Goal: Task Accomplishment & Management: Manage account settings

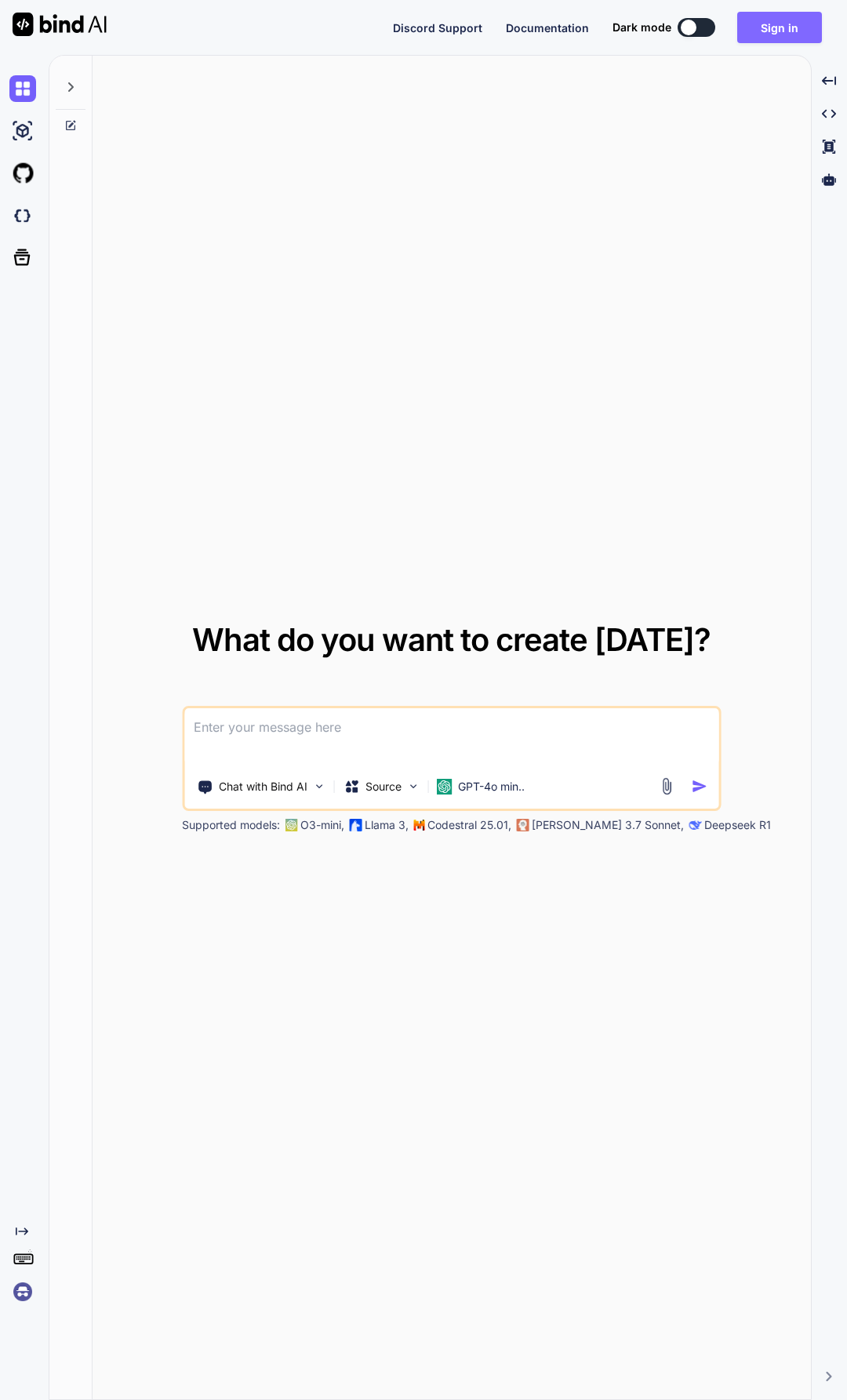
click at [794, 21] on button "Sign in" at bounding box center [780, 27] width 85 height 32
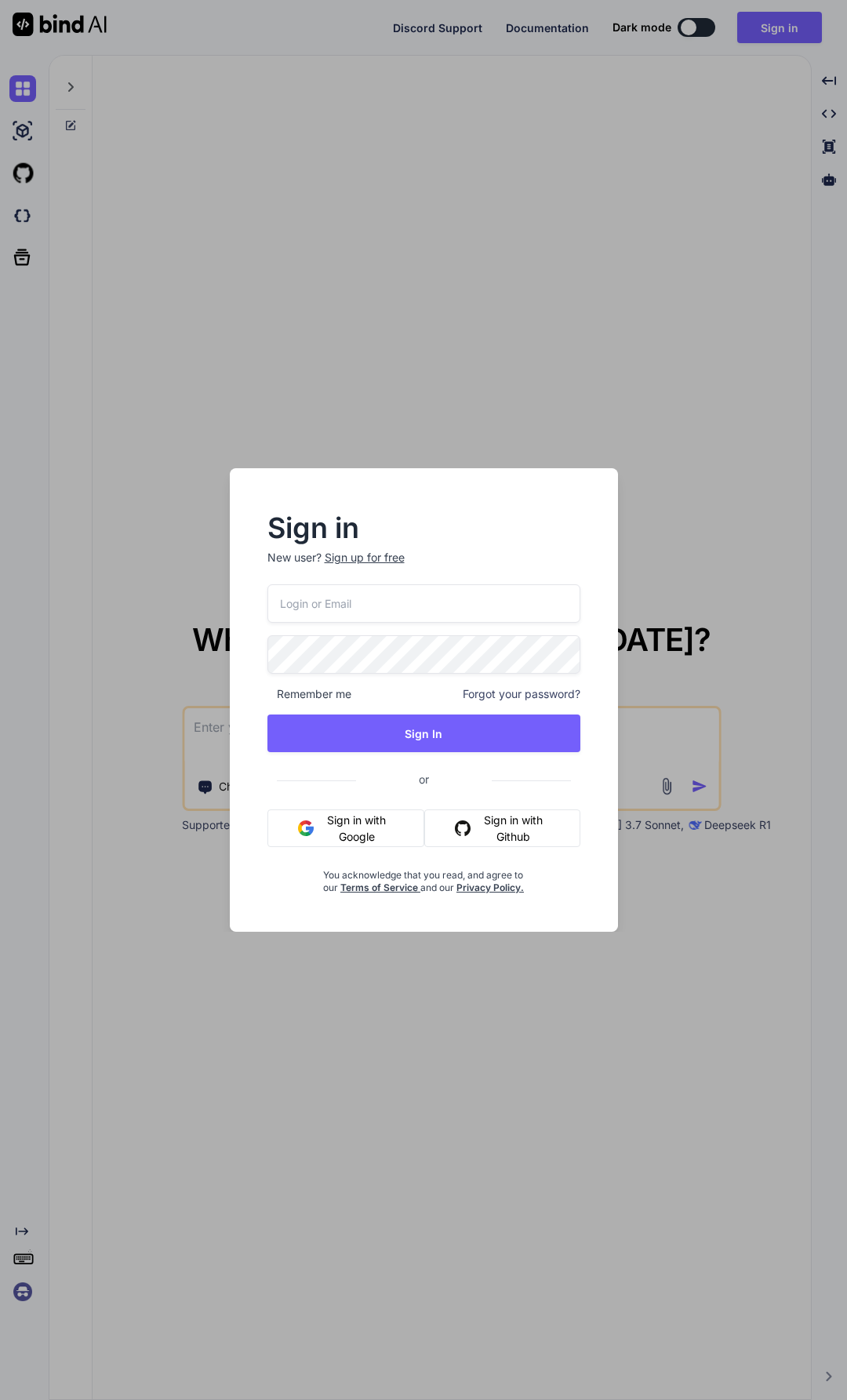
click at [268, 584] on div at bounding box center [268, 584] width 0 height 0
type input "[EMAIL_ADDRESS][DOMAIN_NAME]"
drag, startPoint x: 559, startPoint y: 659, endPoint x: 524, endPoint y: 1035, distance: 377.6
click at [524, 1035] on div "Sign in New user? Sign up for free swissmadedirect@gmail.com Remember me Forgot…" at bounding box center [424, 700] width 847 height 1400
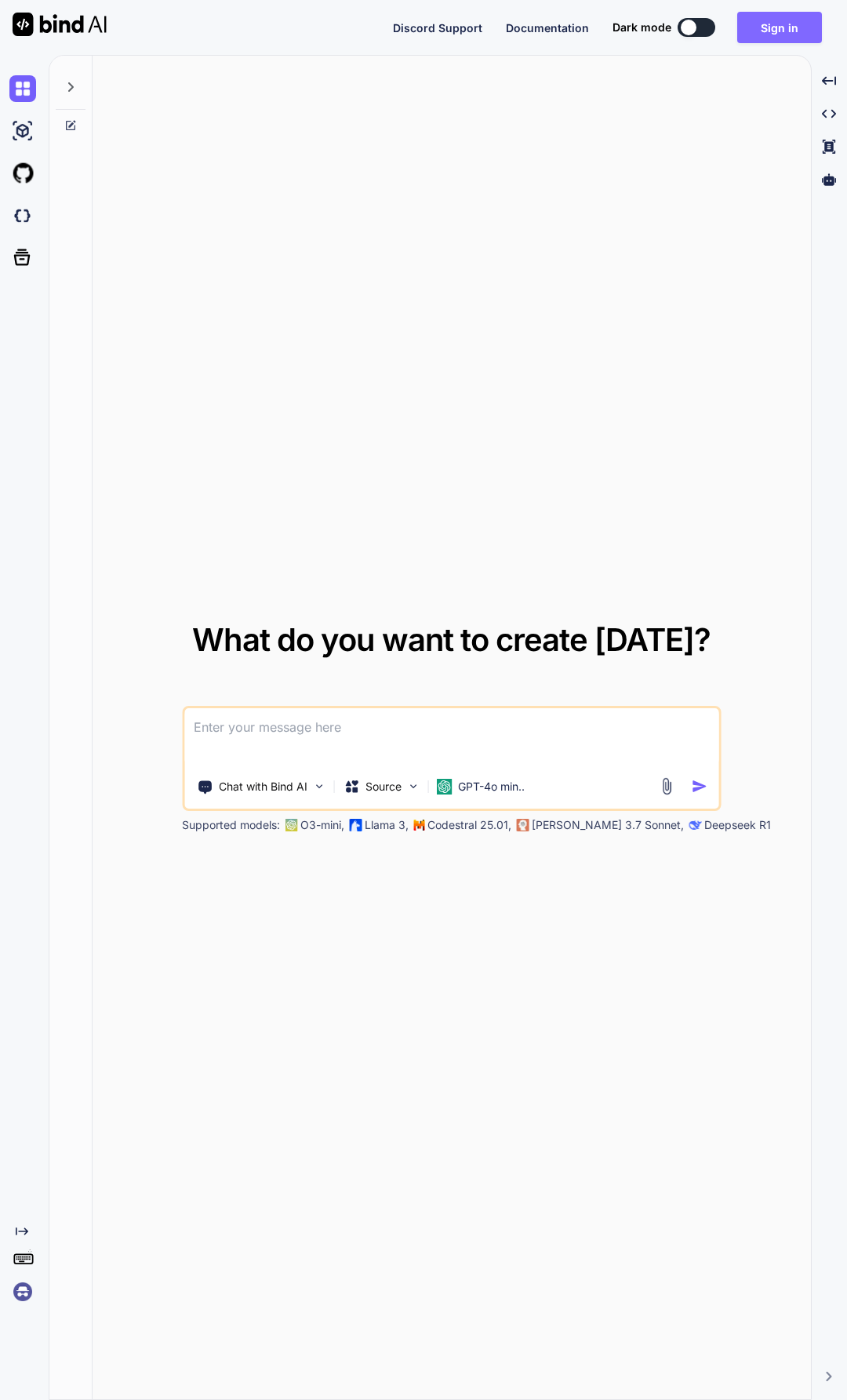
click at [799, 35] on button "Sign in" at bounding box center [780, 27] width 85 height 32
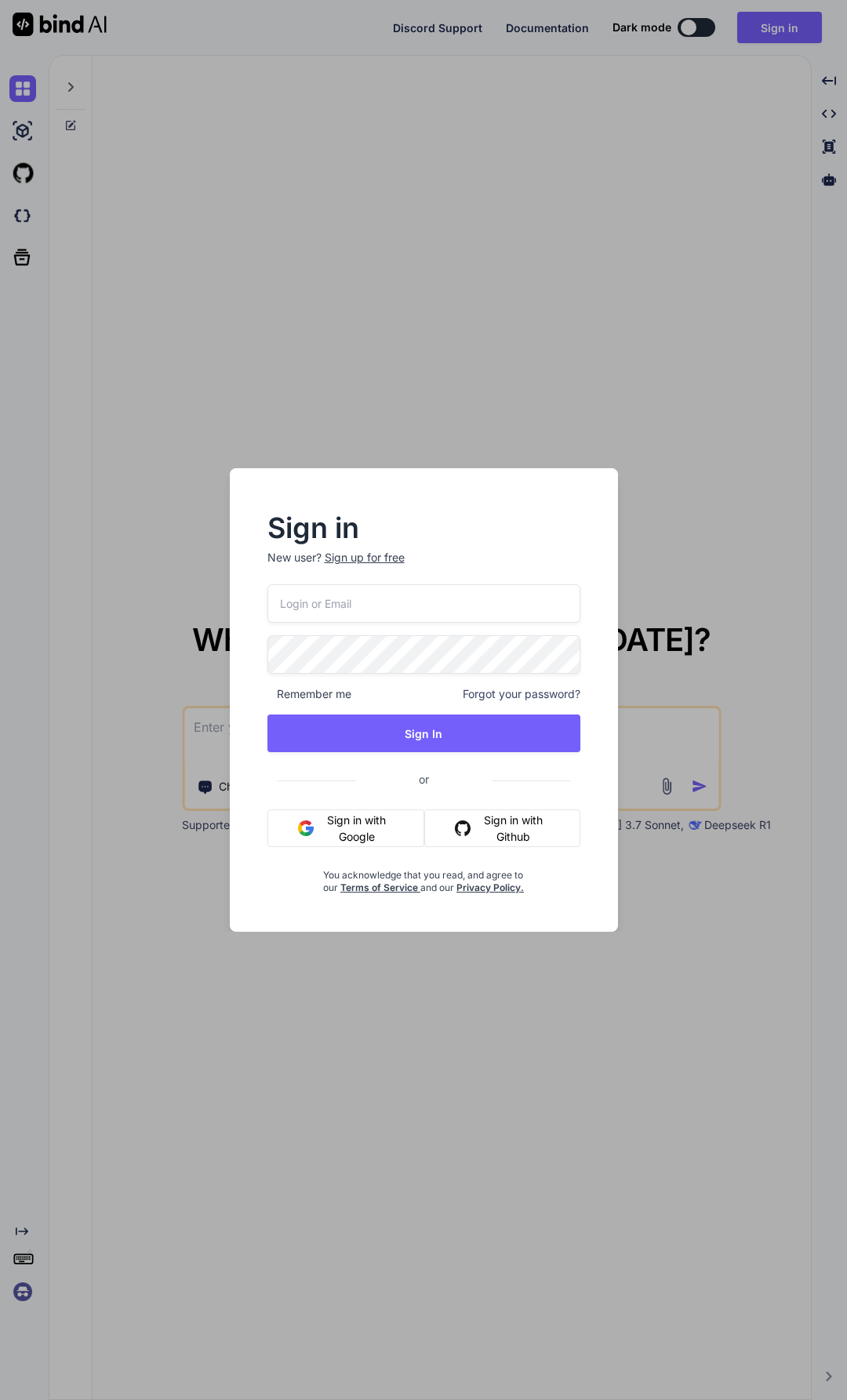
drag, startPoint x: 365, startPoint y: 608, endPoint x: 459, endPoint y: 609, distance: 94.0
click at [366, 608] on input "email" at bounding box center [424, 604] width 313 height 39
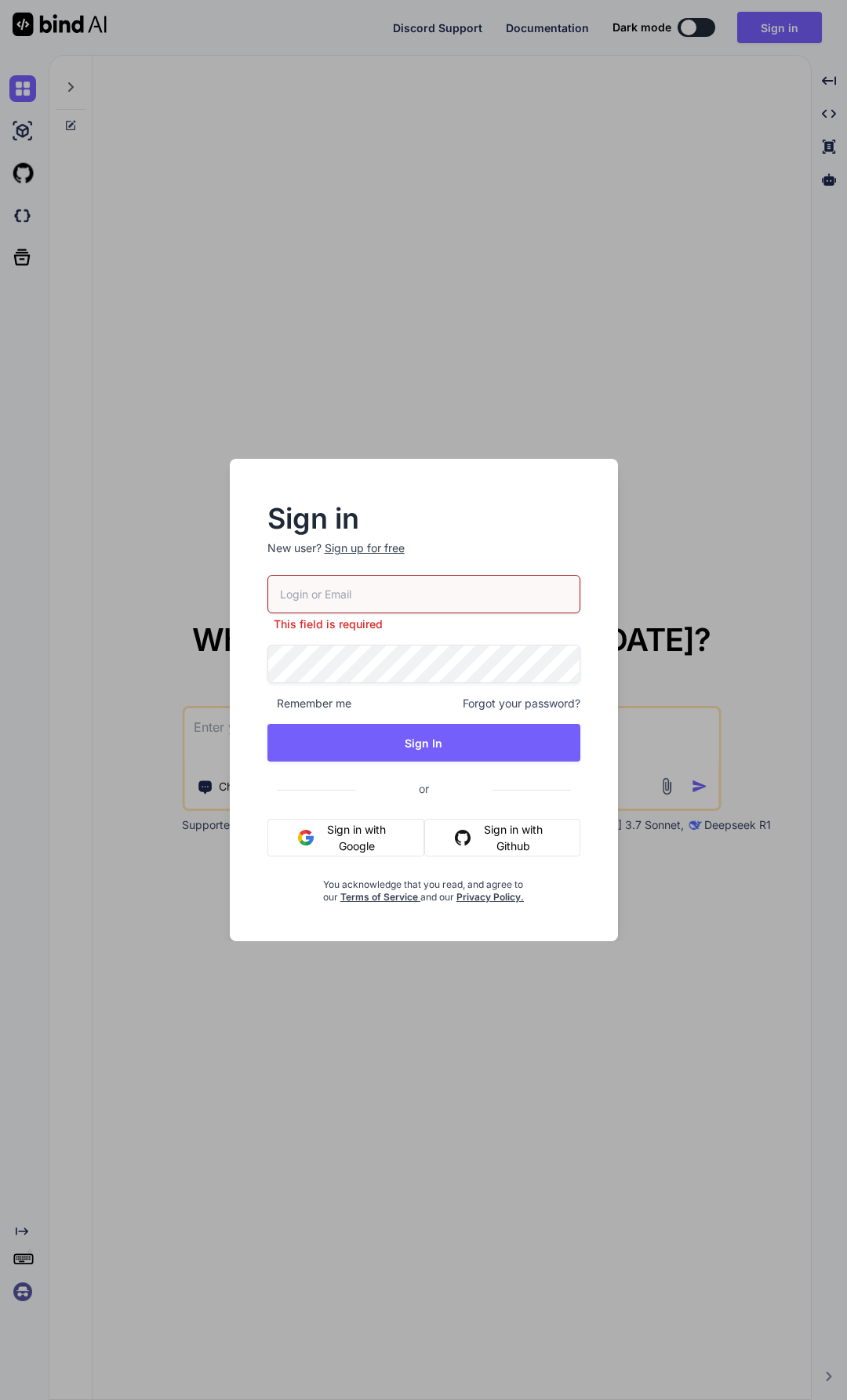
click at [268, 575] on div at bounding box center [268, 575] width 0 height 0
type input "swissmadedirect@gmail.com"
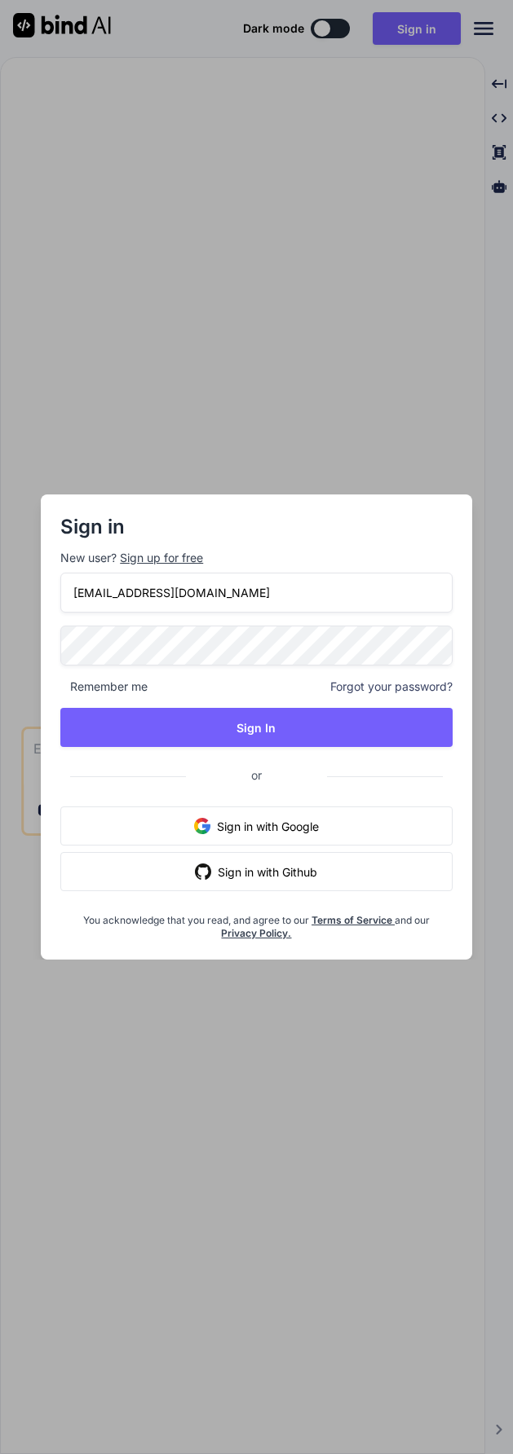
click at [60, 626] on div at bounding box center [60, 626] width 0 height 0
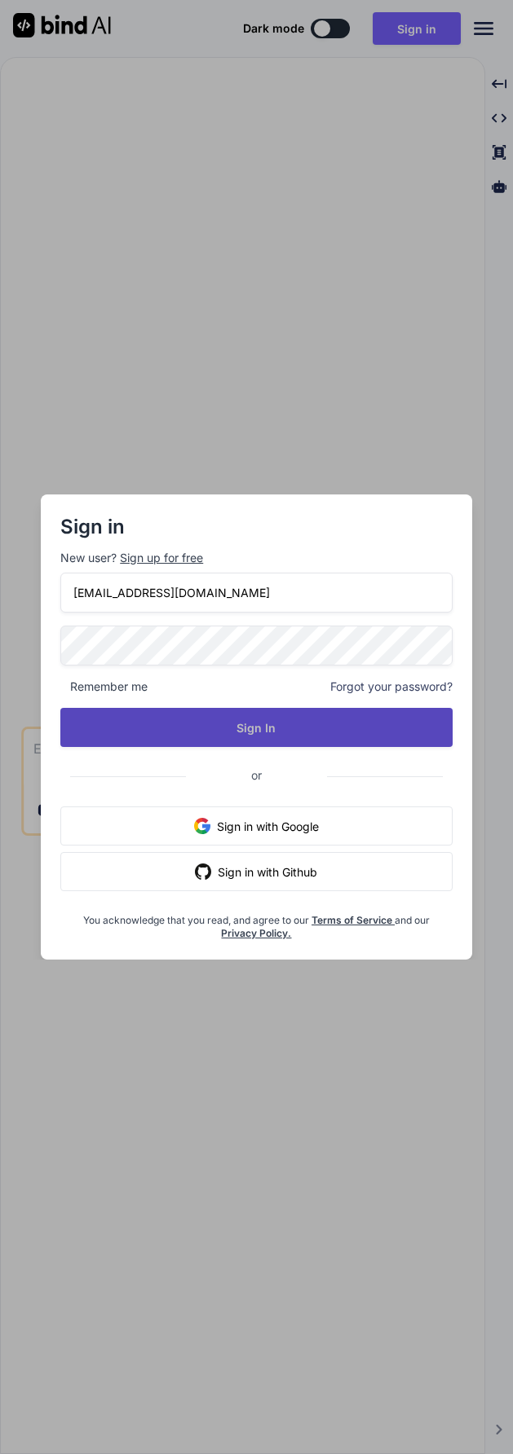
click at [227, 735] on button "Sign In" at bounding box center [256, 727] width 392 height 39
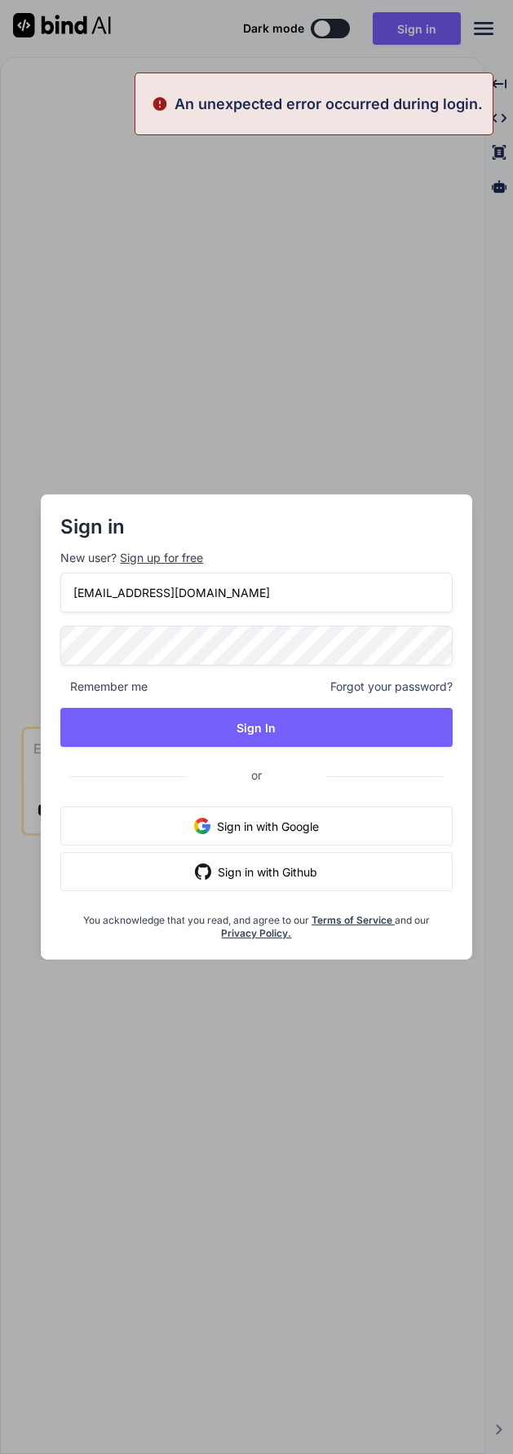
click at [60, 626] on div at bounding box center [60, 626] width 0 height 0
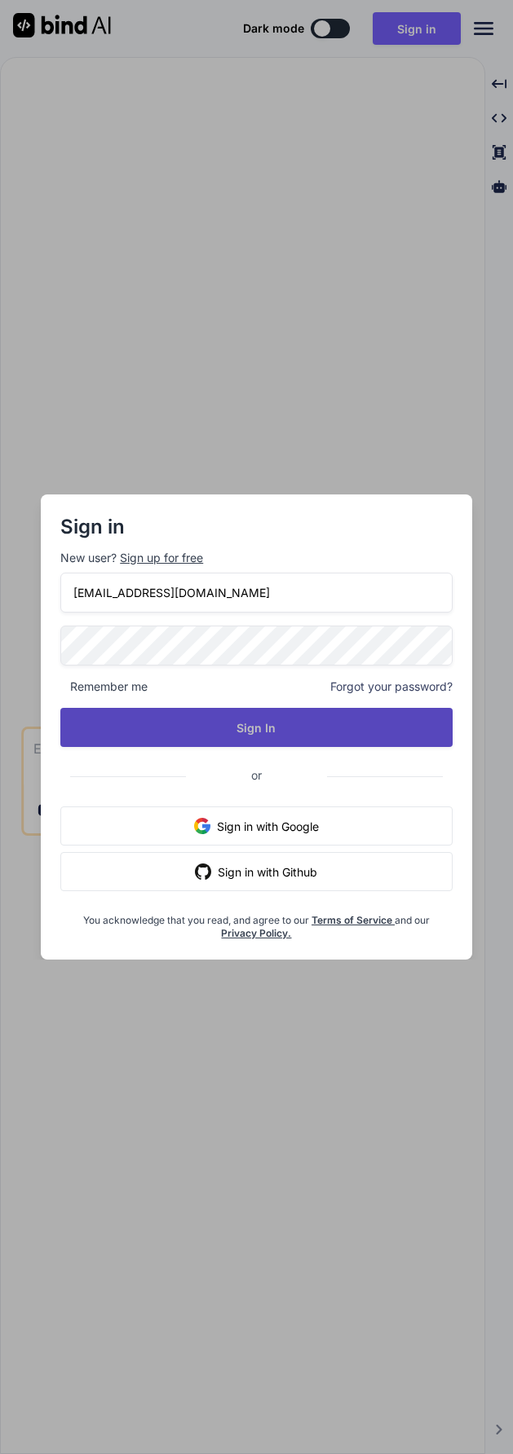
click at [175, 712] on button "Sign In" at bounding box center [256, 727] width 392 height 39
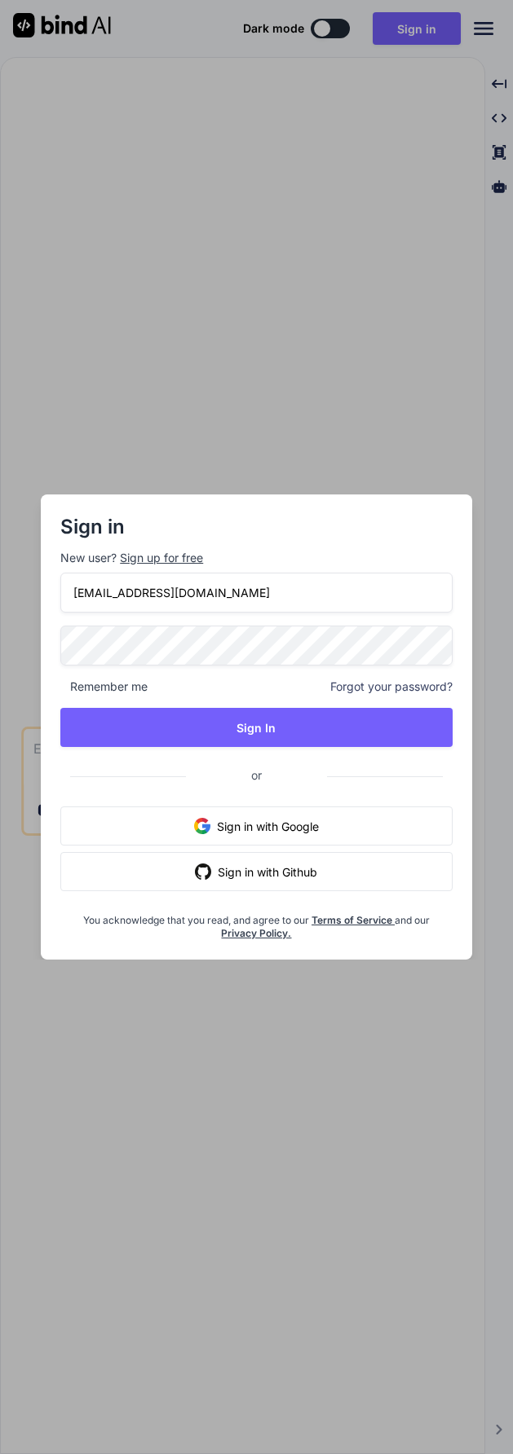
click at [60, 626] on div at bounding box center [60, 626] width 0 height 0
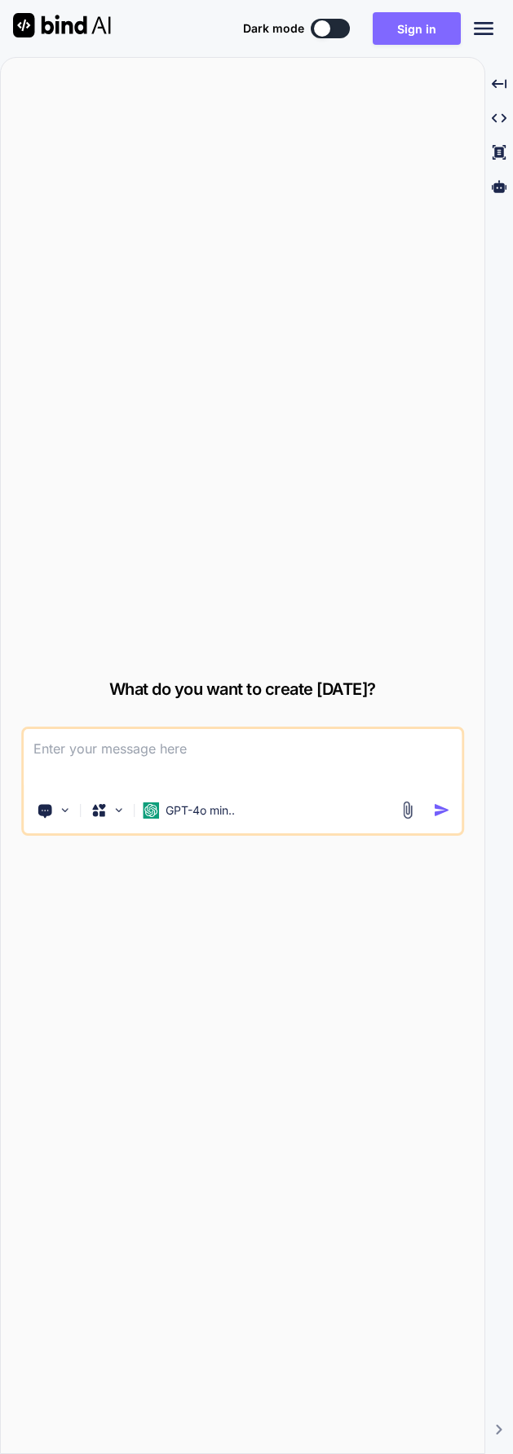
click at [420, 33] on button "Sign in" at bounding box center [416, 28] width 88 height 33
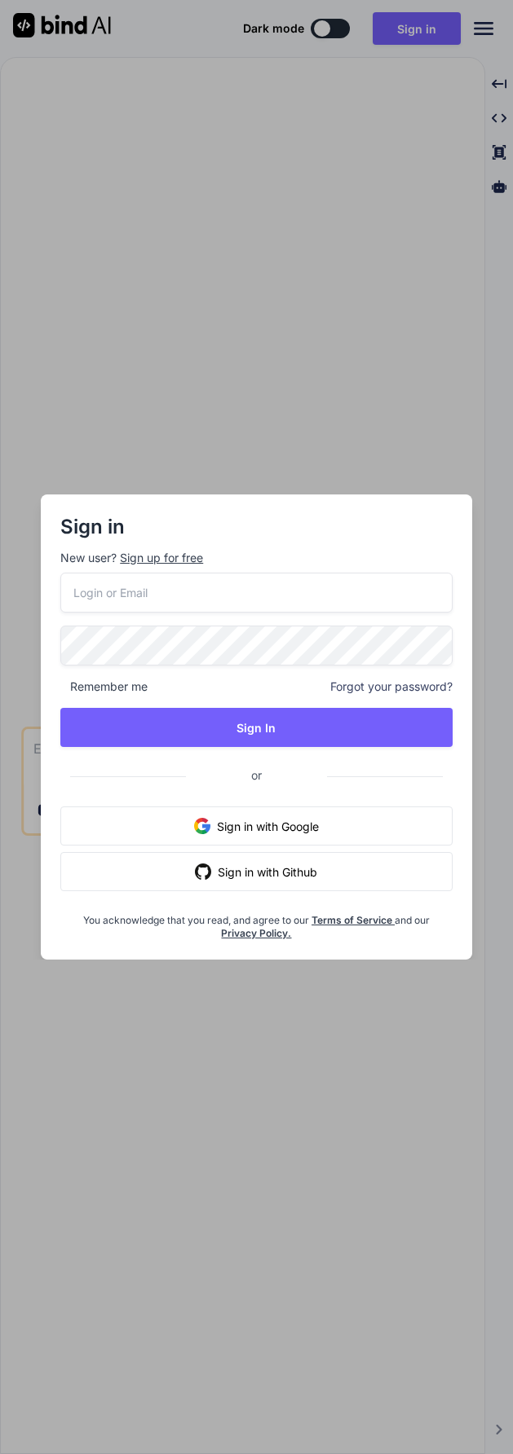
click at [60, 573] on div at bounding box center [60, 573] width 0 height 0
click at [256, 582] on input "email" at bounding box center [256, 593] width 392 height 40
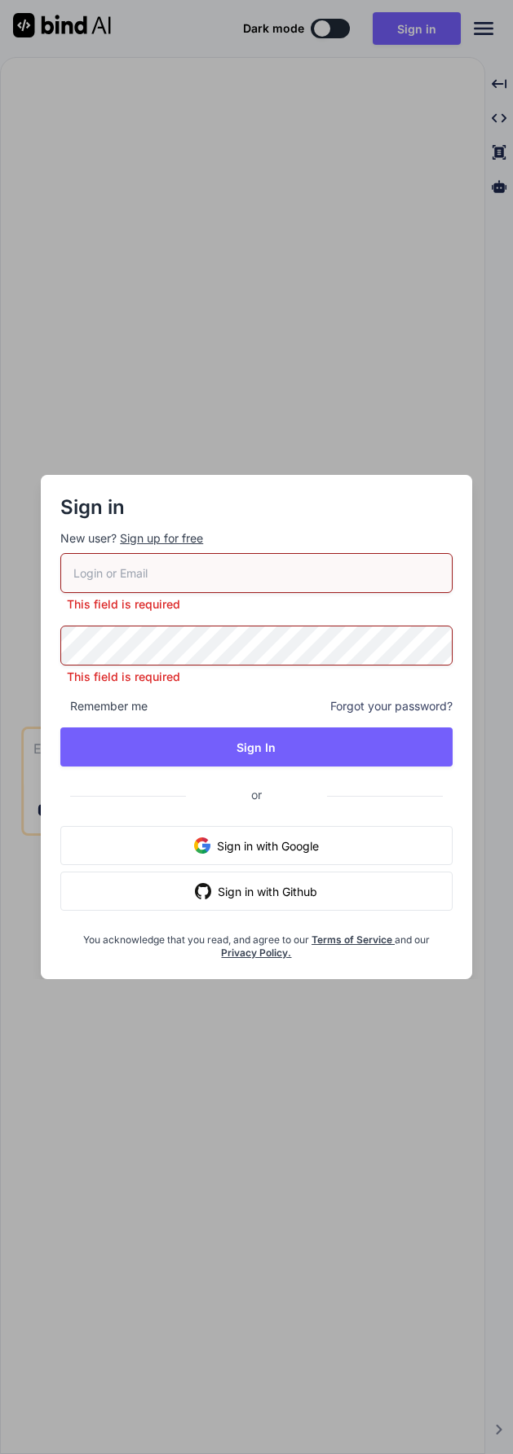
click at [60, 553] on div at bounding box center [60, 553] width 0 height 0
click at [261, 521] on div "Sign in New user? Sign up for free" at bounding box center [256, 524] width 392 height 59
drag, startPoint x: 478, startPoint y: 250, endPoint x: 478, endPoint y: 237, distance: 13.0
click at [478, 248] on div "Sign in New user? Sign up for free This field is required This field is require…" at bounding box center [256, 727] width 513 height 1454
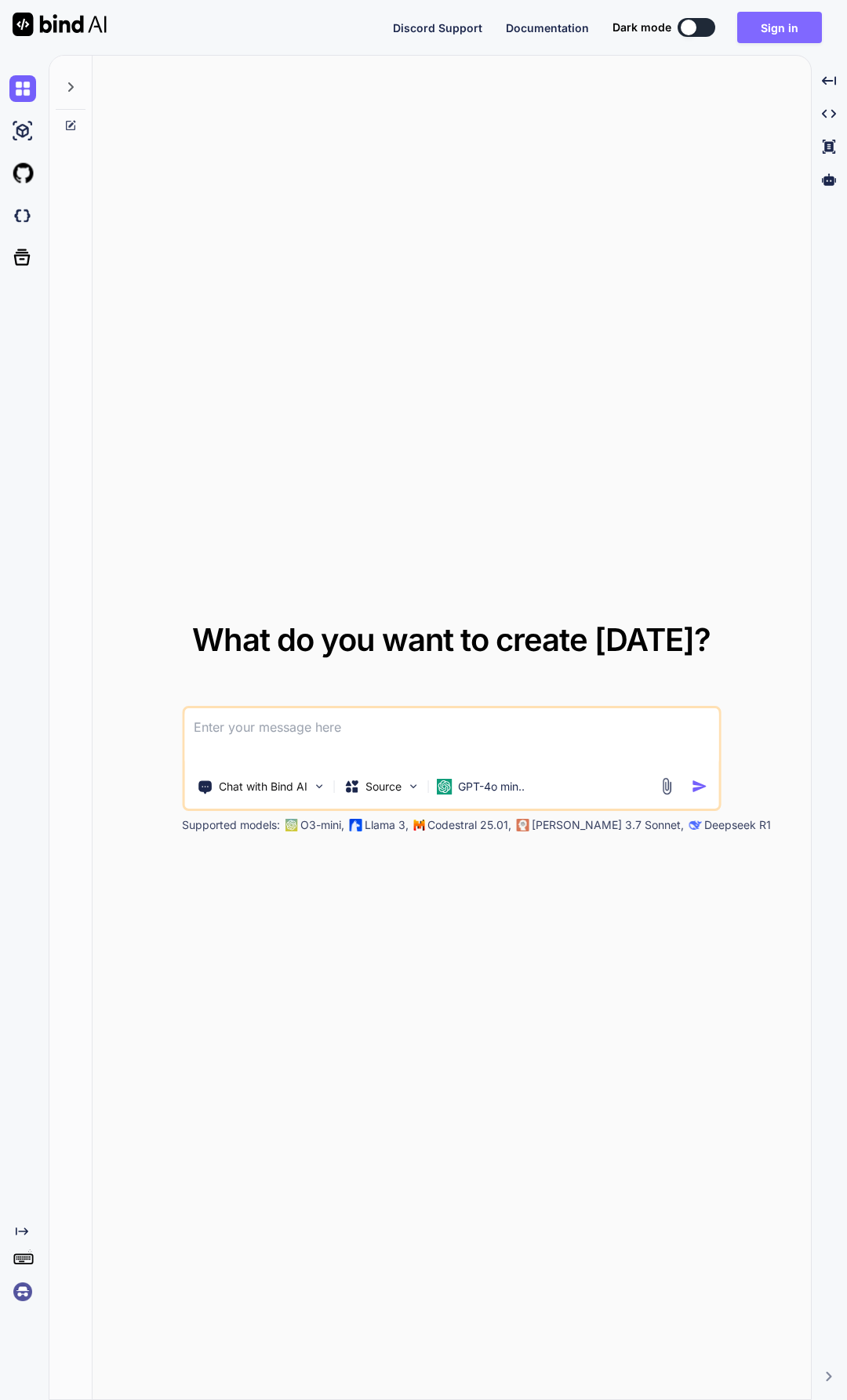
click at [493, 24] on button "Sign in" at bounding box center [780, 27] width 85 height 32
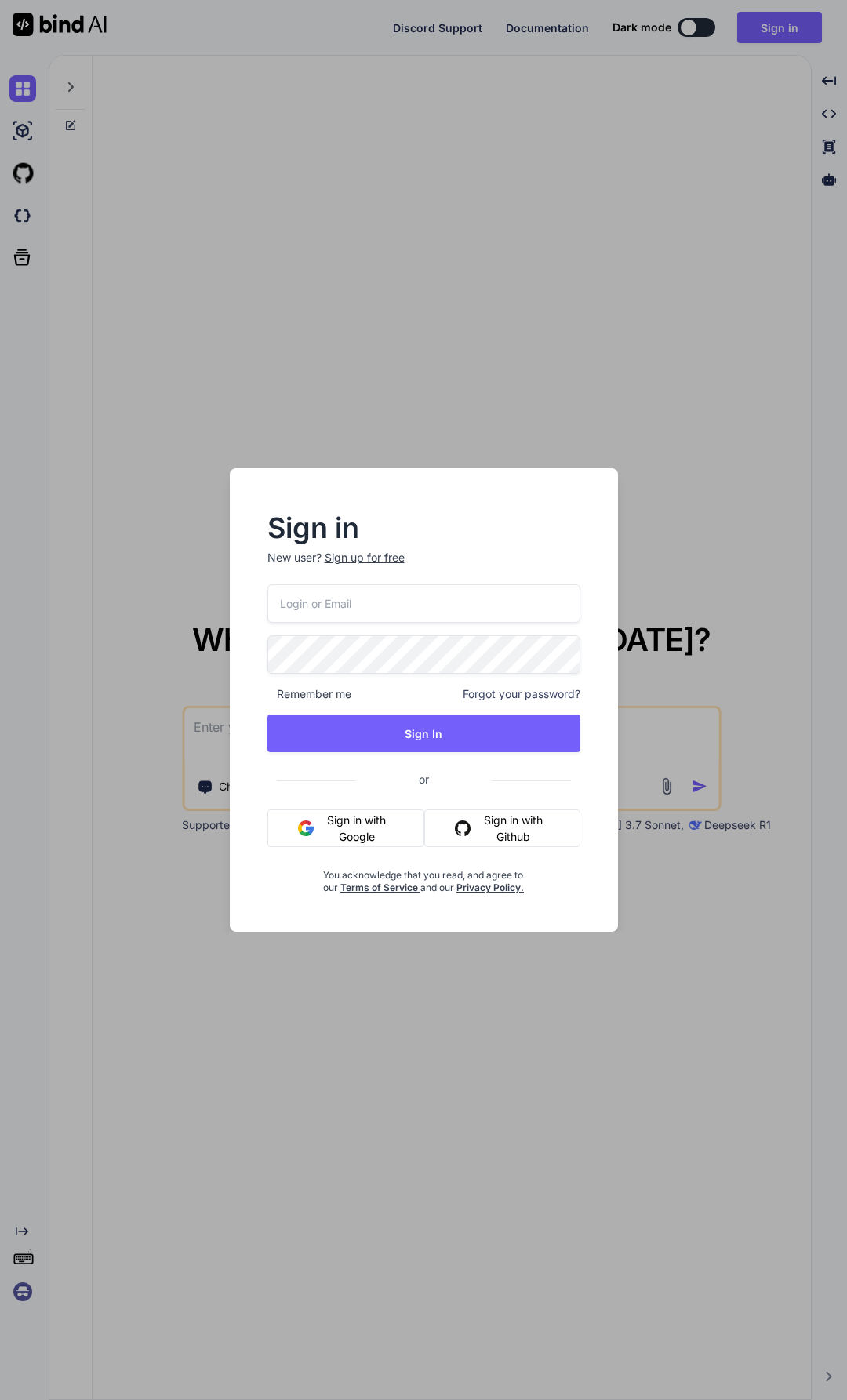
click at [268, 584] on div at bounding box center [268, 584] width 0 height 0
type input "swissmadedirect@gmail.com"
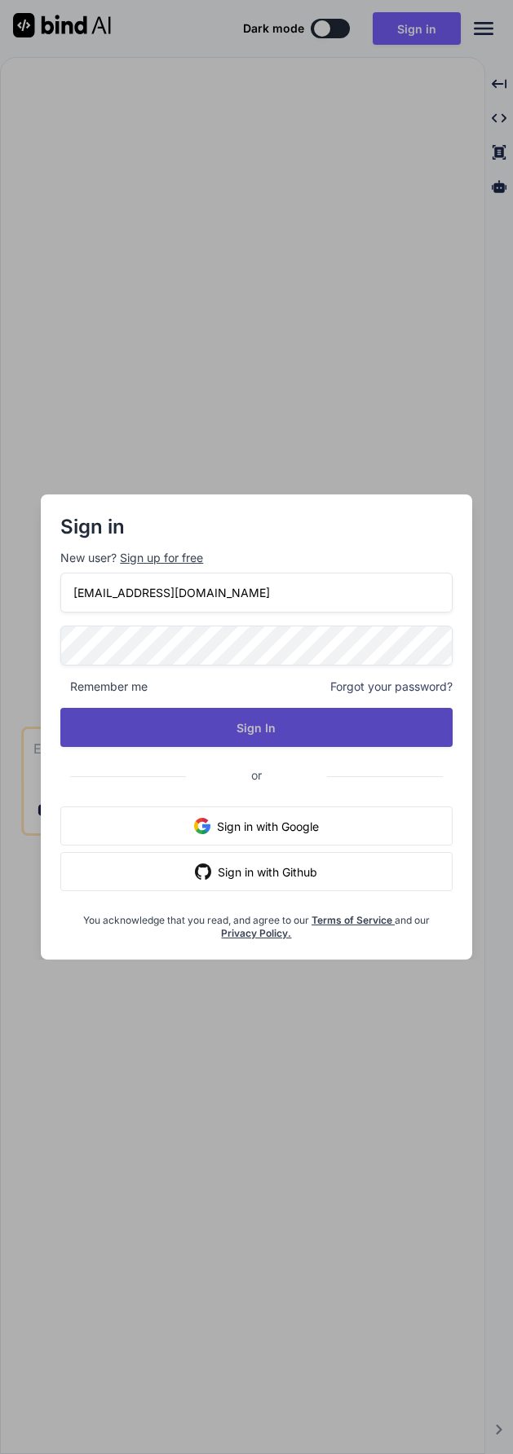
click at [205, 715] on button "Sign In" at bounding box center [256, 727] width 392 height 39
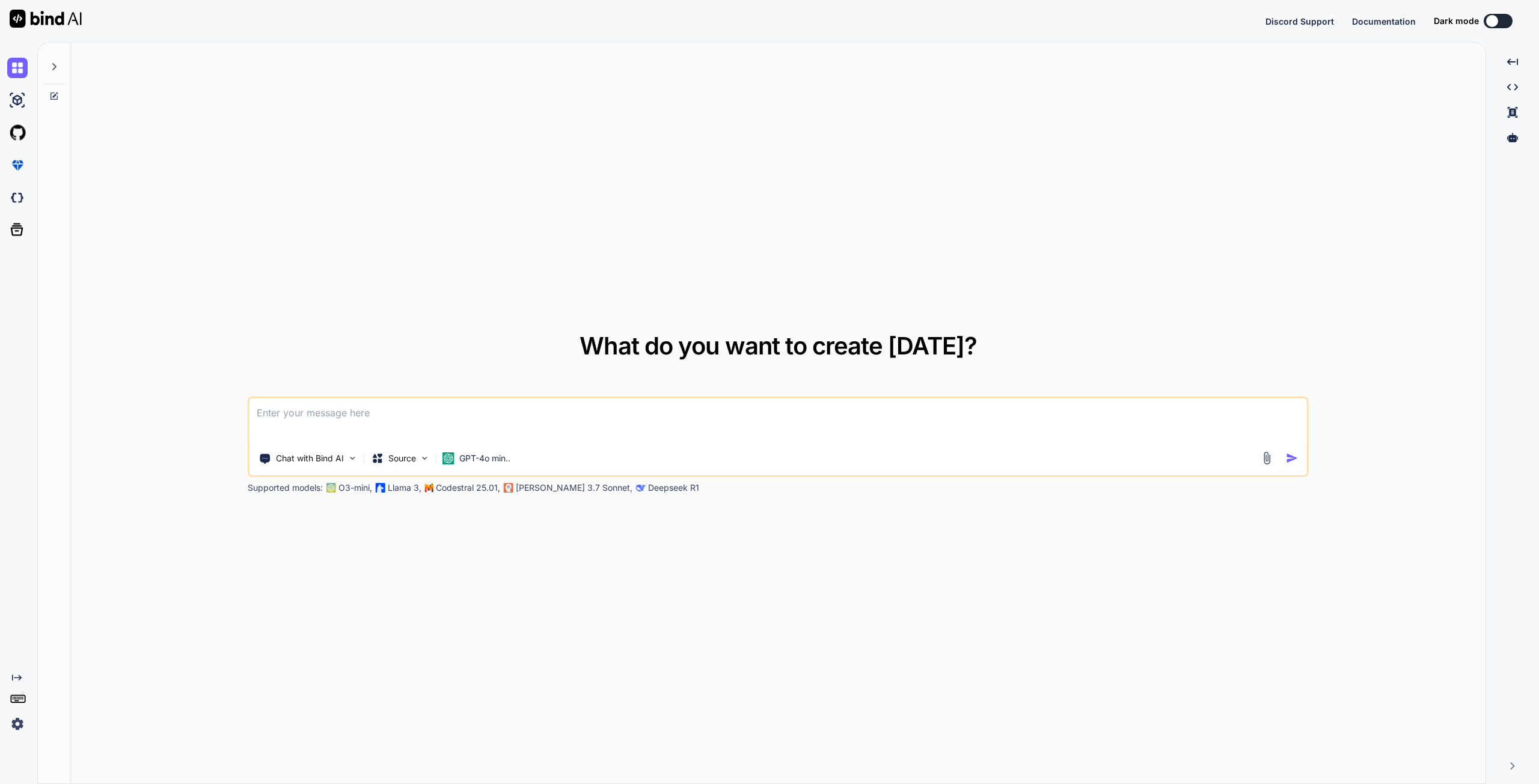
click at [57, 69] on icon at bounding box center [54, 66] width 10 height 10
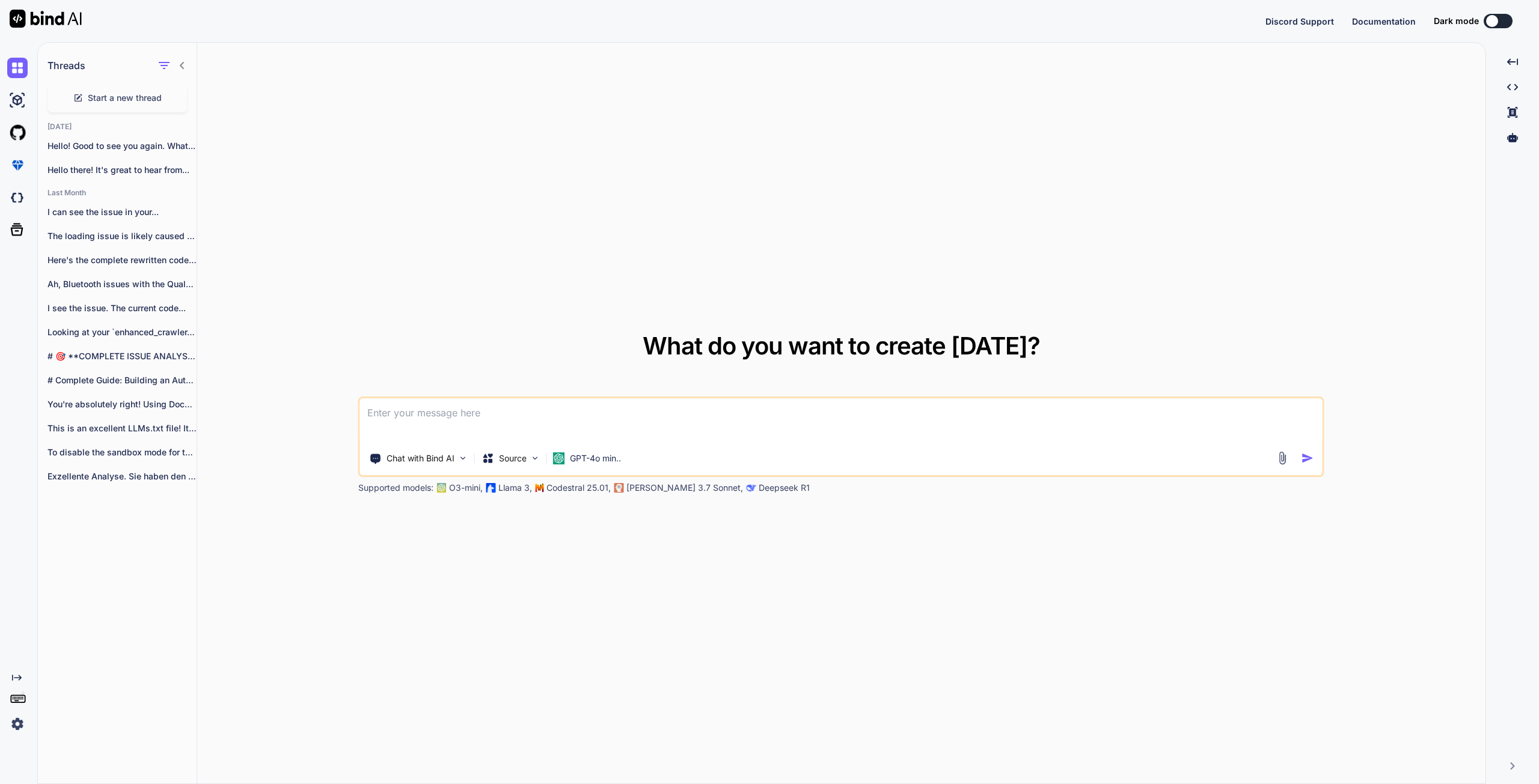
click at [18, 725] on img at bounding box center [18, 724] width 21 height 21
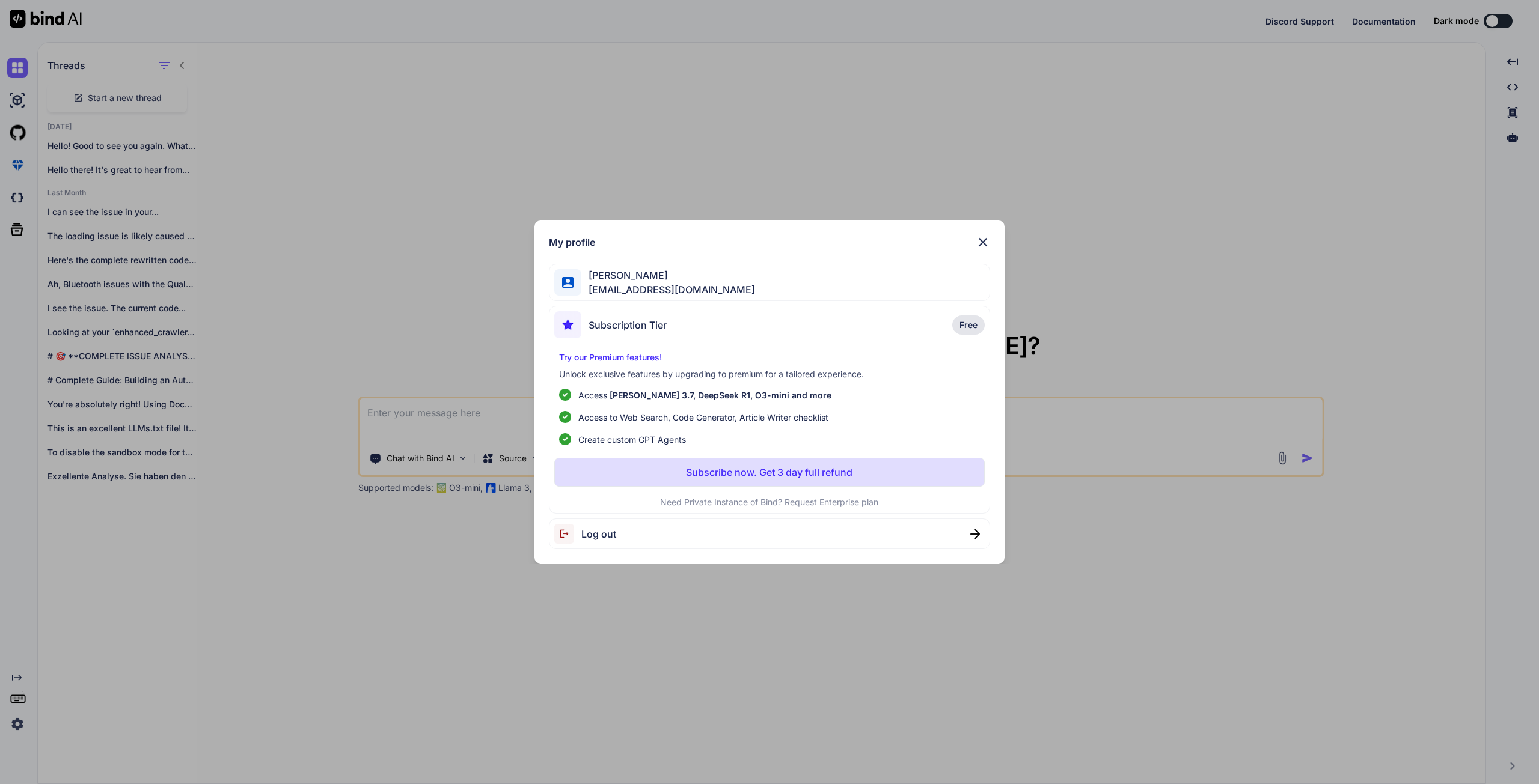
click at [378, 311] on div "My profile Yves Beljean swissmadedirect@gmail.com Subscription Tier Free Try ou…" at bounding box center [770, 392] width 1539 height 784
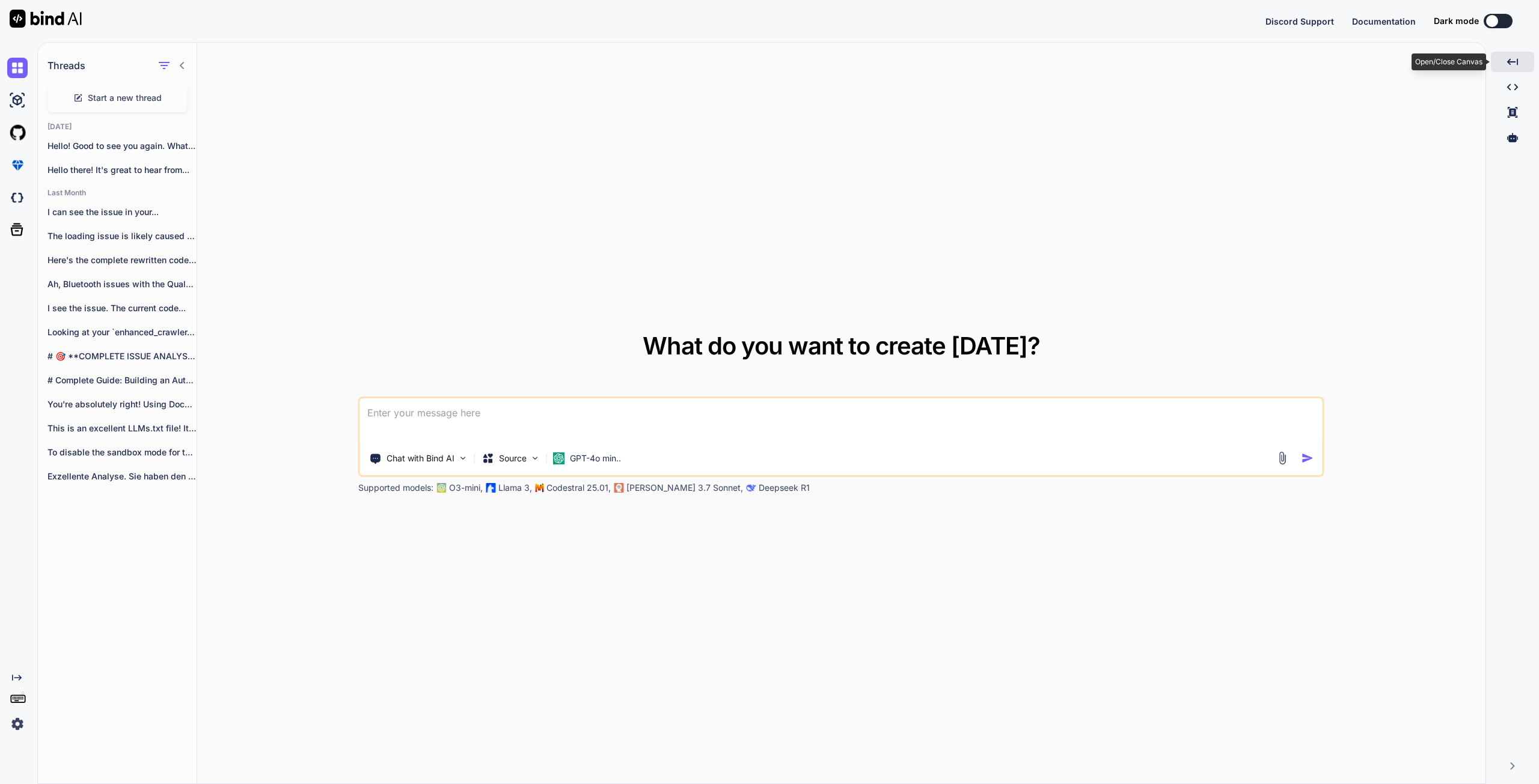
click at [378, 66] on div "Created with Pixso." at bounding box center [1512, 62] width 44 height 21
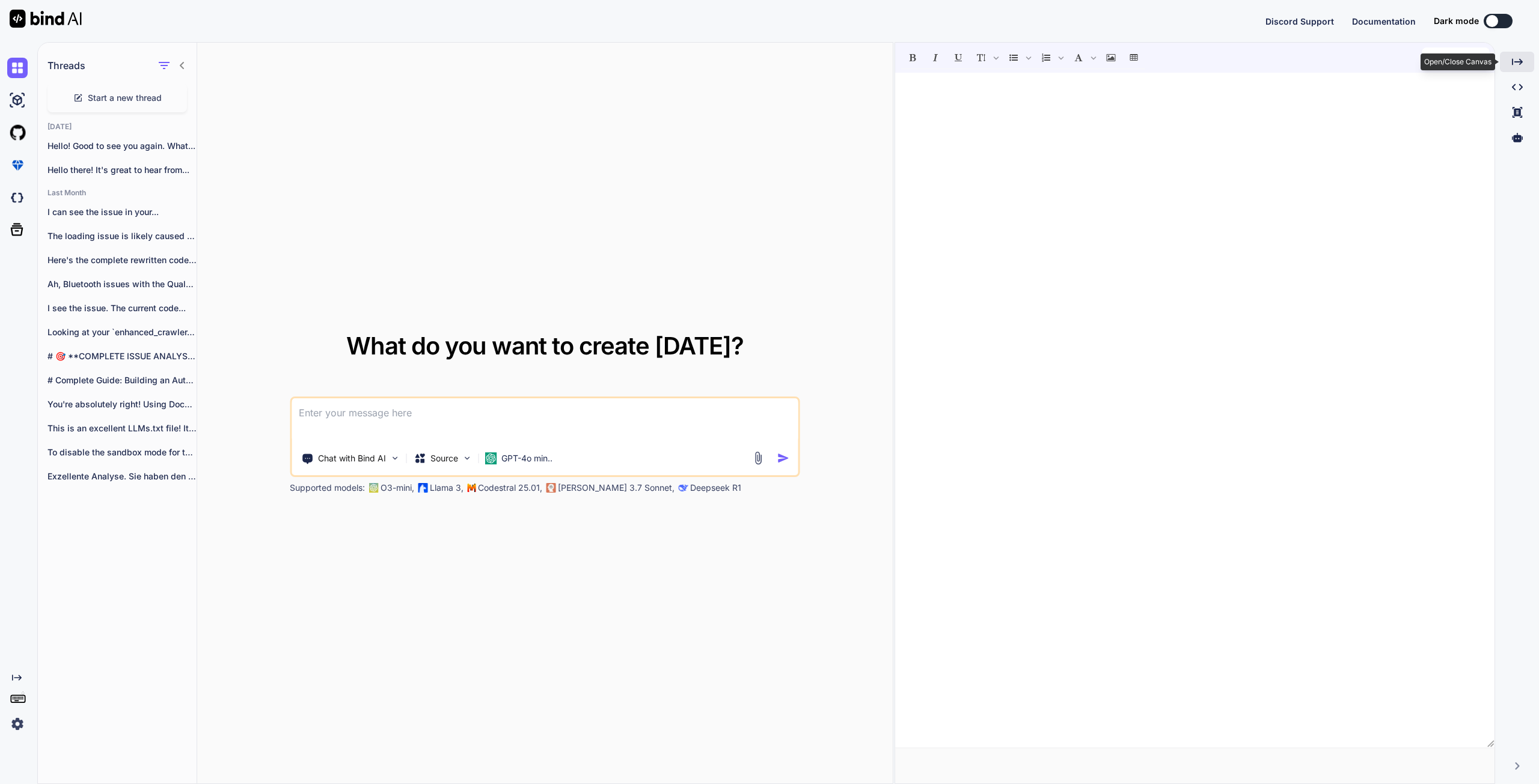
click at [378, 66] on icon "Created with Pixso." at bounding box center [1517, 62] width 11 height 11
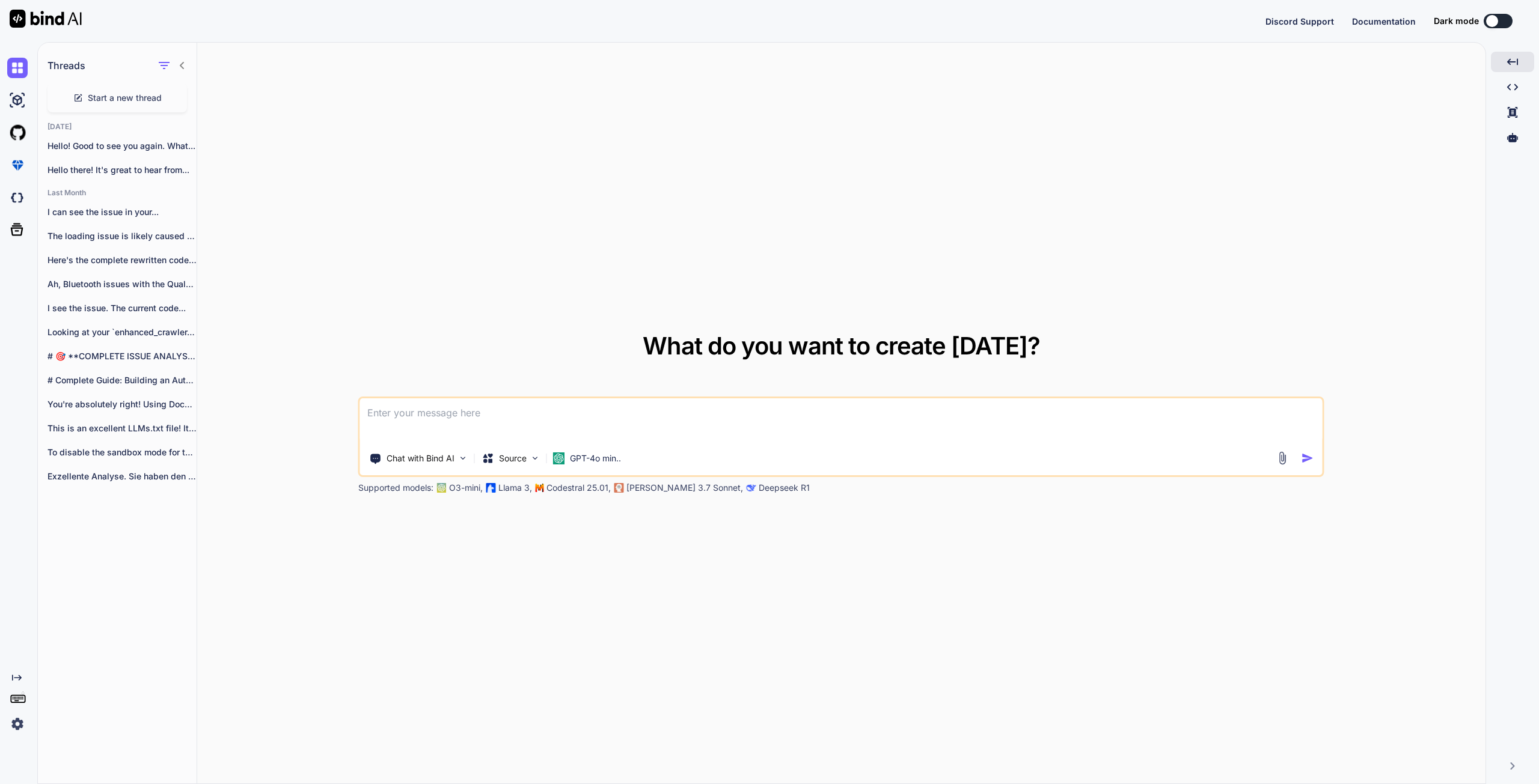
click at [50, 16] on img at bounding box center [46, 18] width 72 height 18
click at [18, 162] on img at bounding box center [18, 165] width 21 height 21
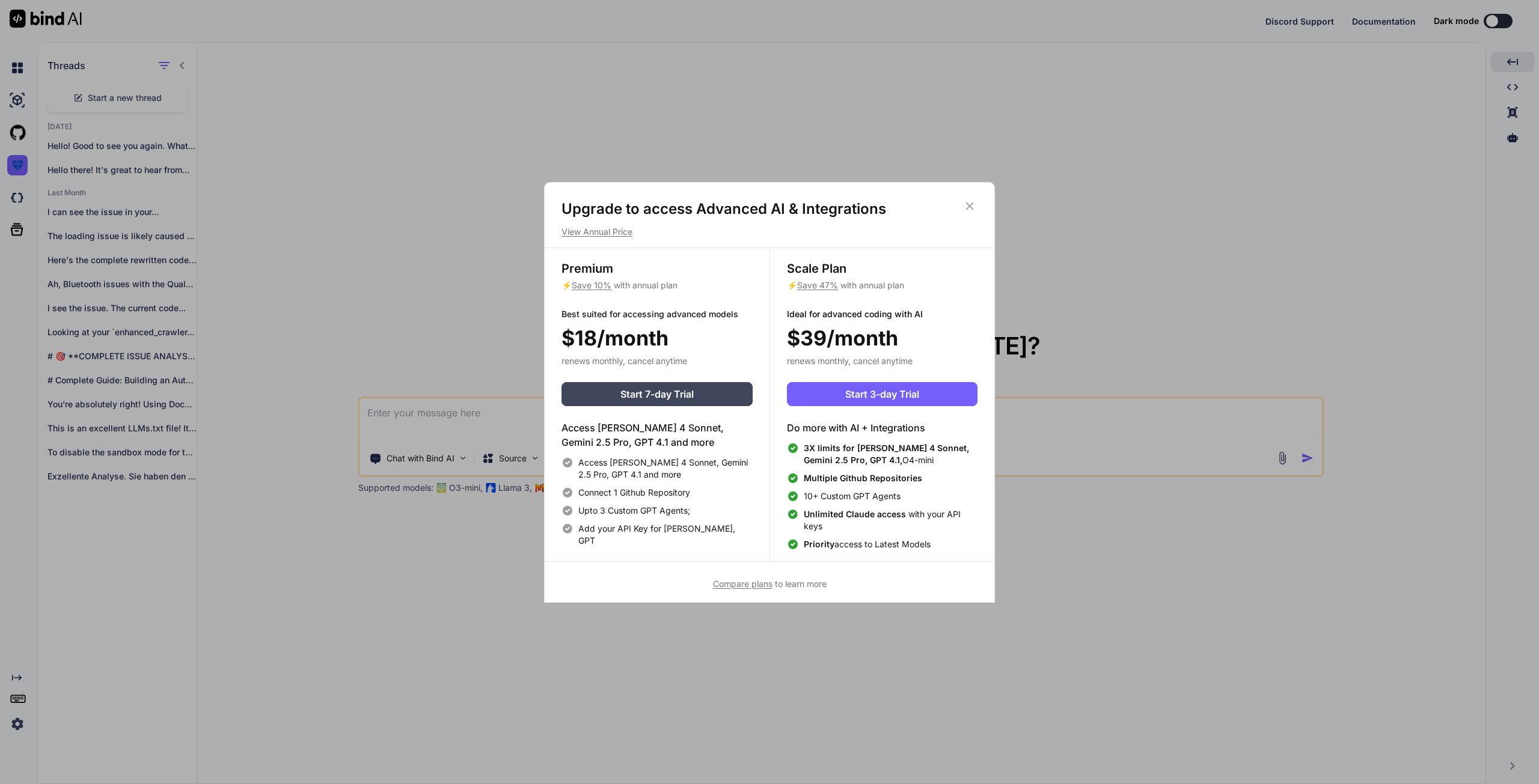
click at [297, 187] on div "Upgrade to access Advanced AI & Integrations View Annual Price Premium ⚡ Save 1…" at bounding box center [770, 392] width 1539 height 784
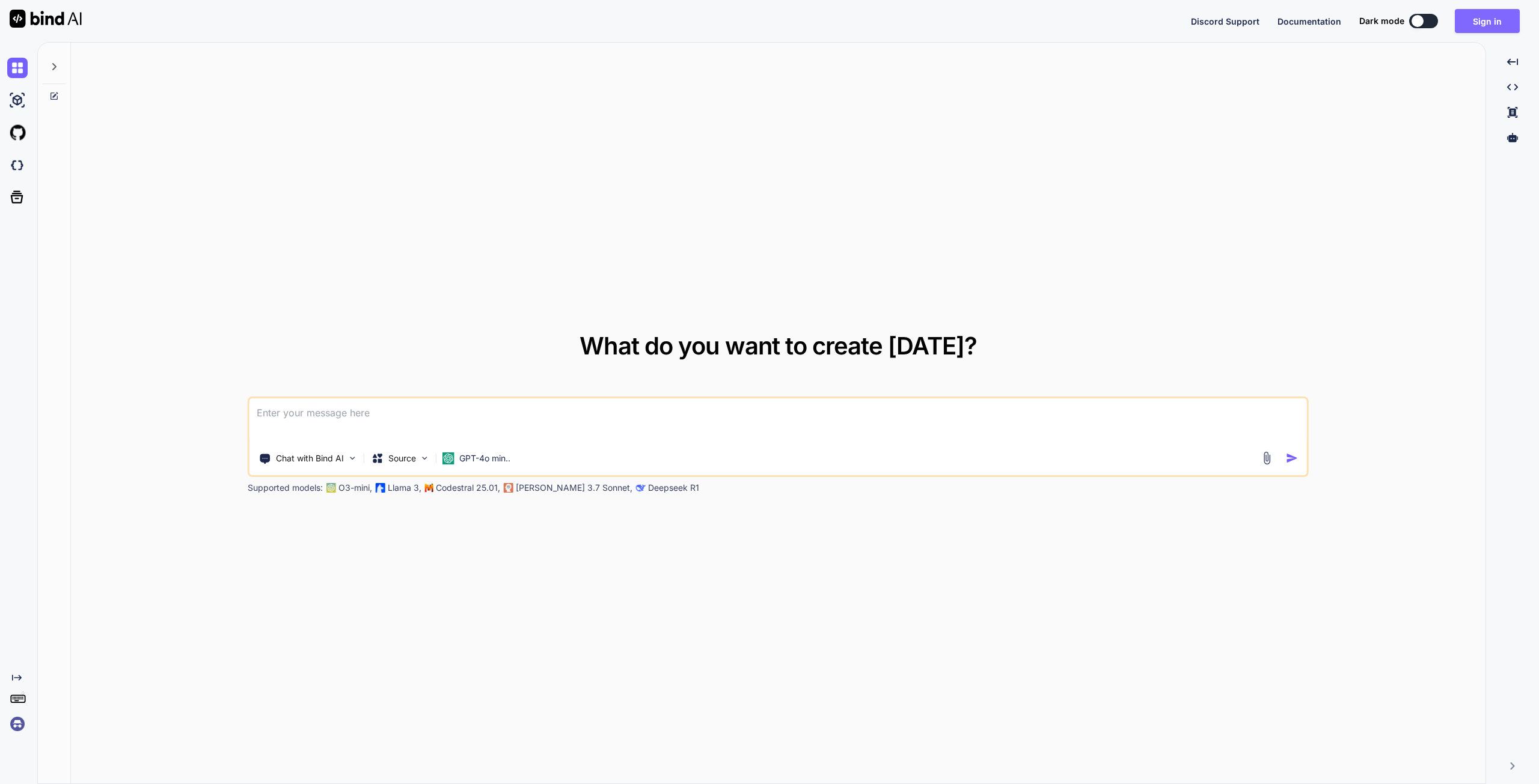
click at [1479, 21] on button "Sign in" at bounding box center [1487, 21] width 65 height 24
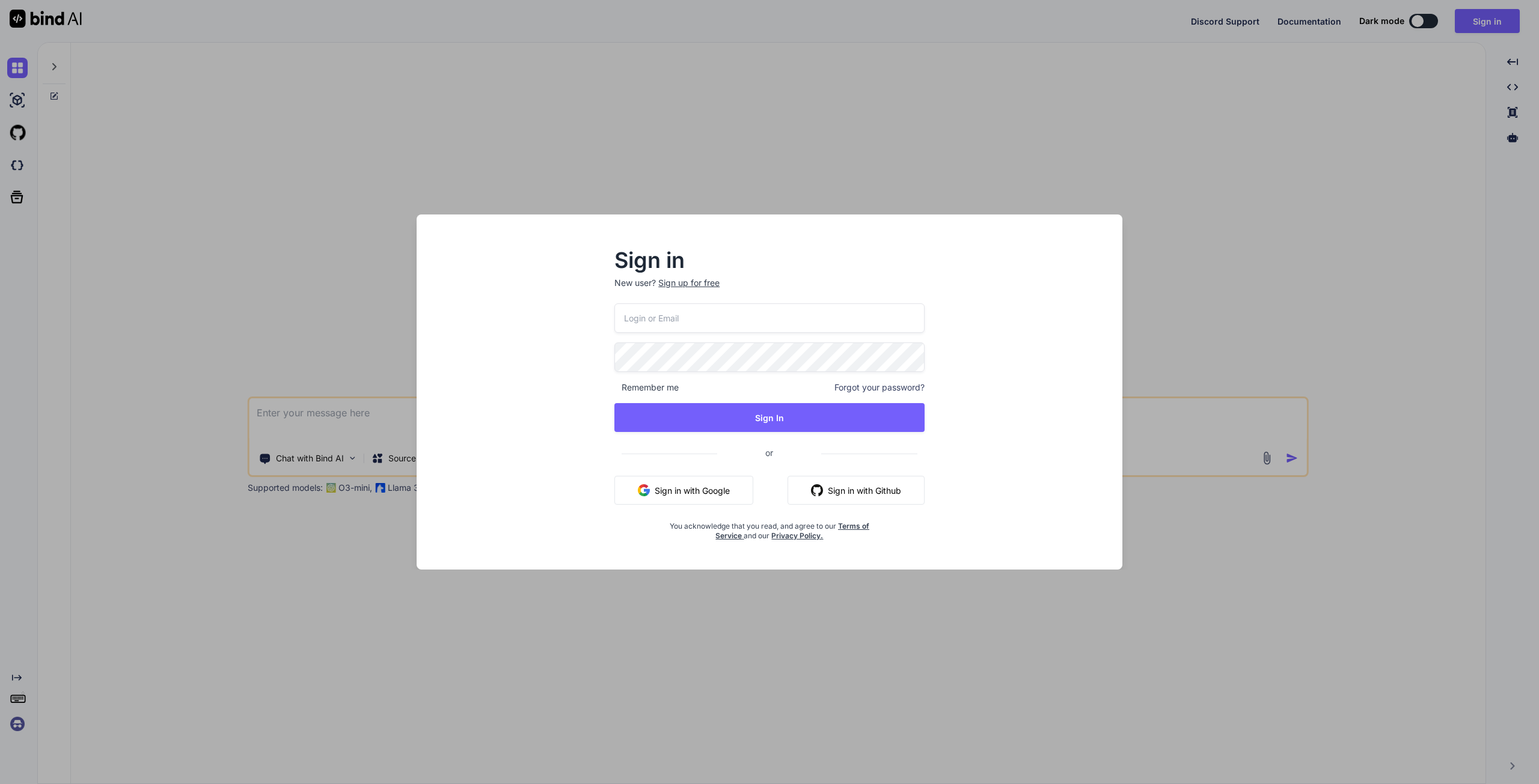
click at [730, 320] on input "email" at bounding box center [770, 318] width 310 height 30
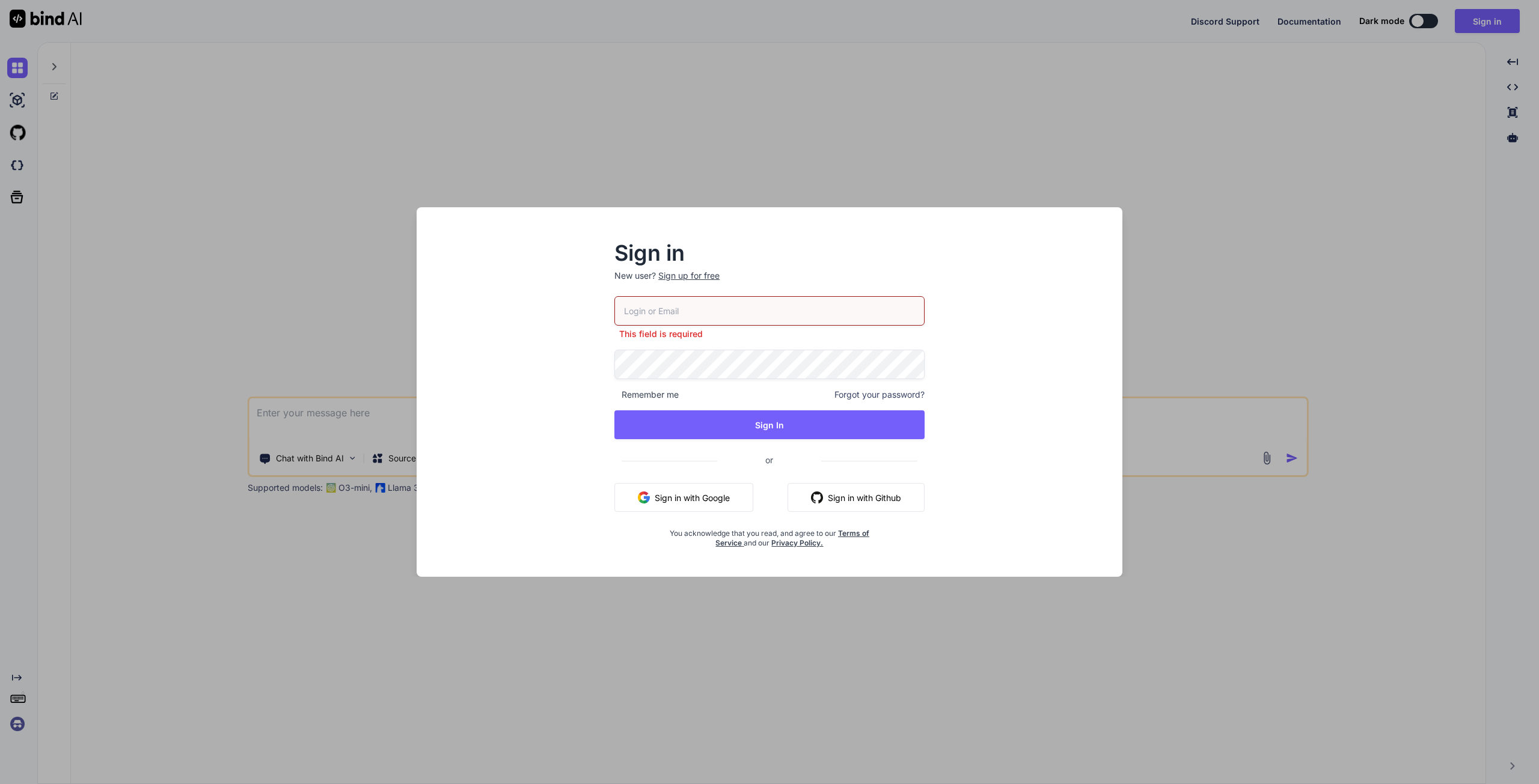
click at [615, 296] on div at bounding box center [615, 296] width 0 height 0
type input "[EMAIL_ADDRESS][DOMAIN_NAME]"
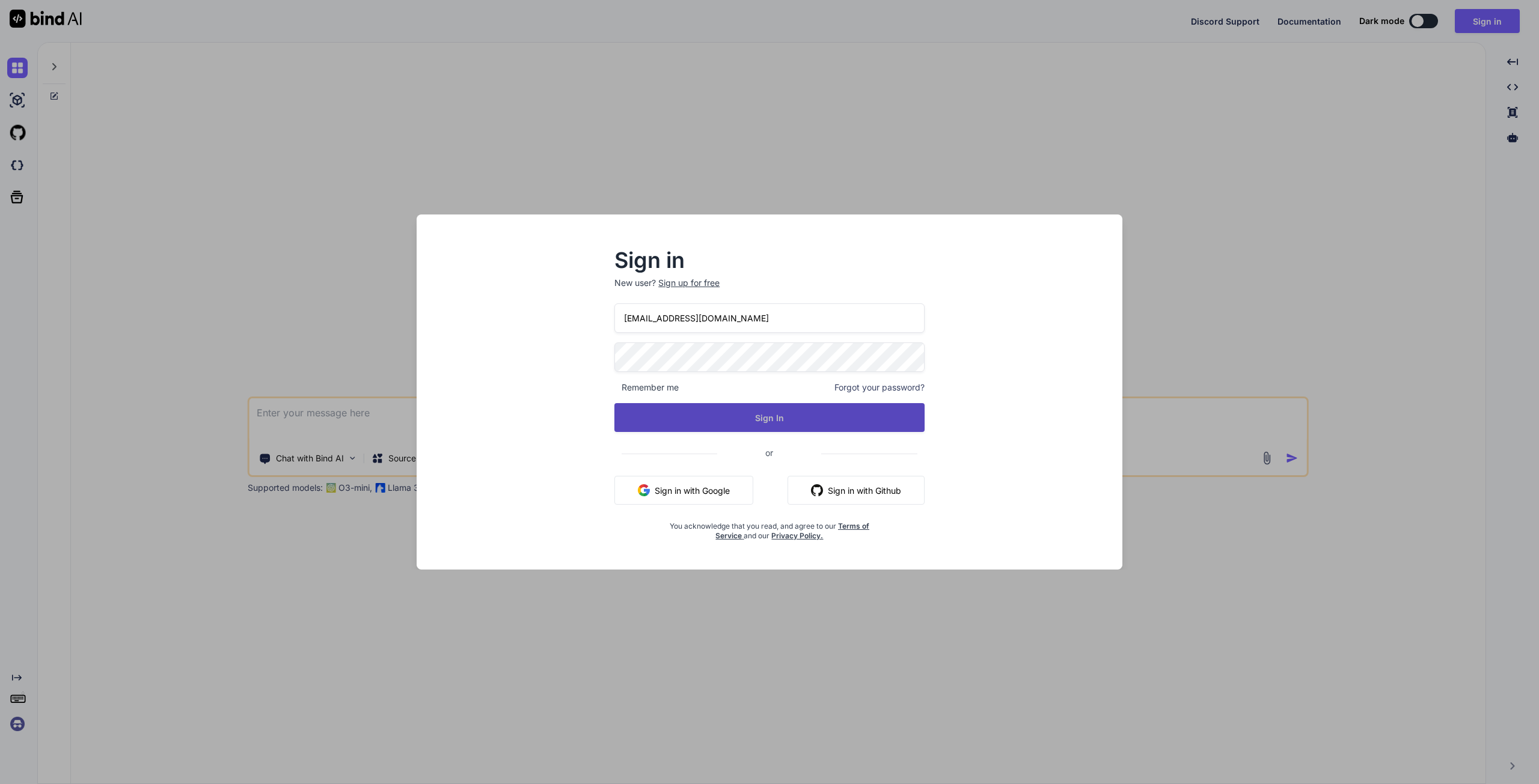
click at [746, 419] on button "Sign In" at bounding box center [770, 417] width 310 height 29
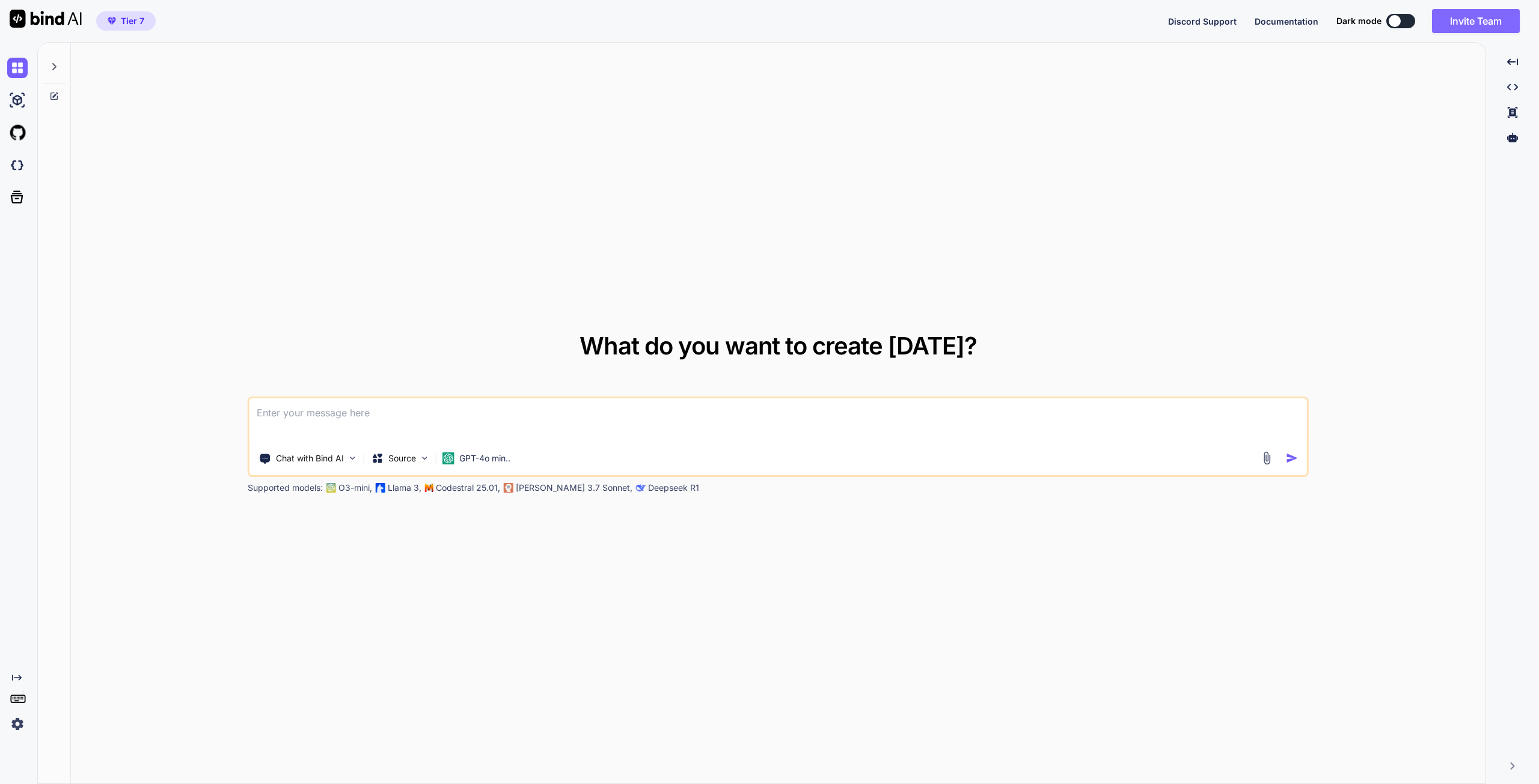
click at [1486, 27] on button "Invite Team" at bounding box center [1476, 21] width 88 height 24
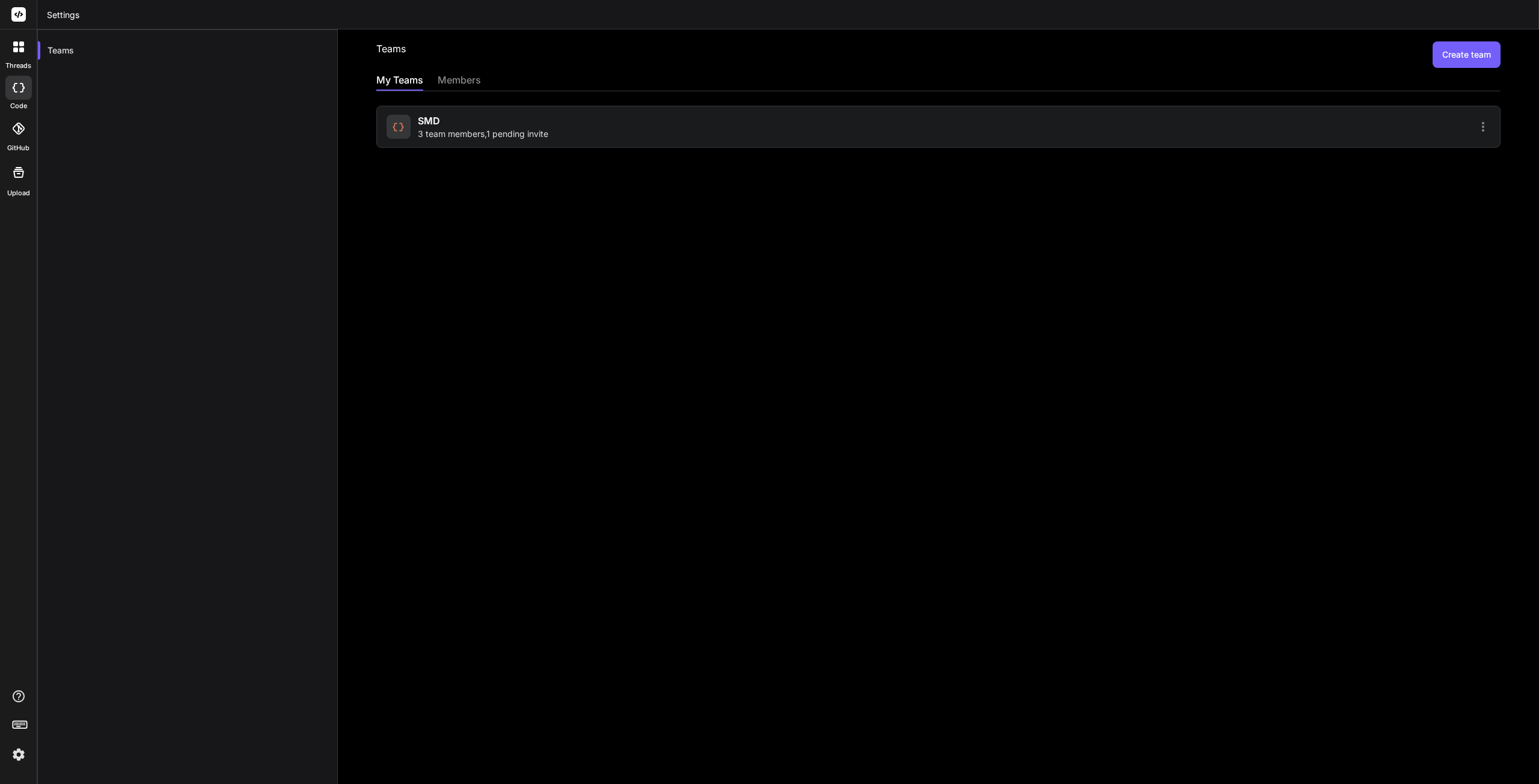
click at [624, 128] on div "SMD 3 team members , 1 pending invite" at bounding box center [660, 127] width 548 height 27
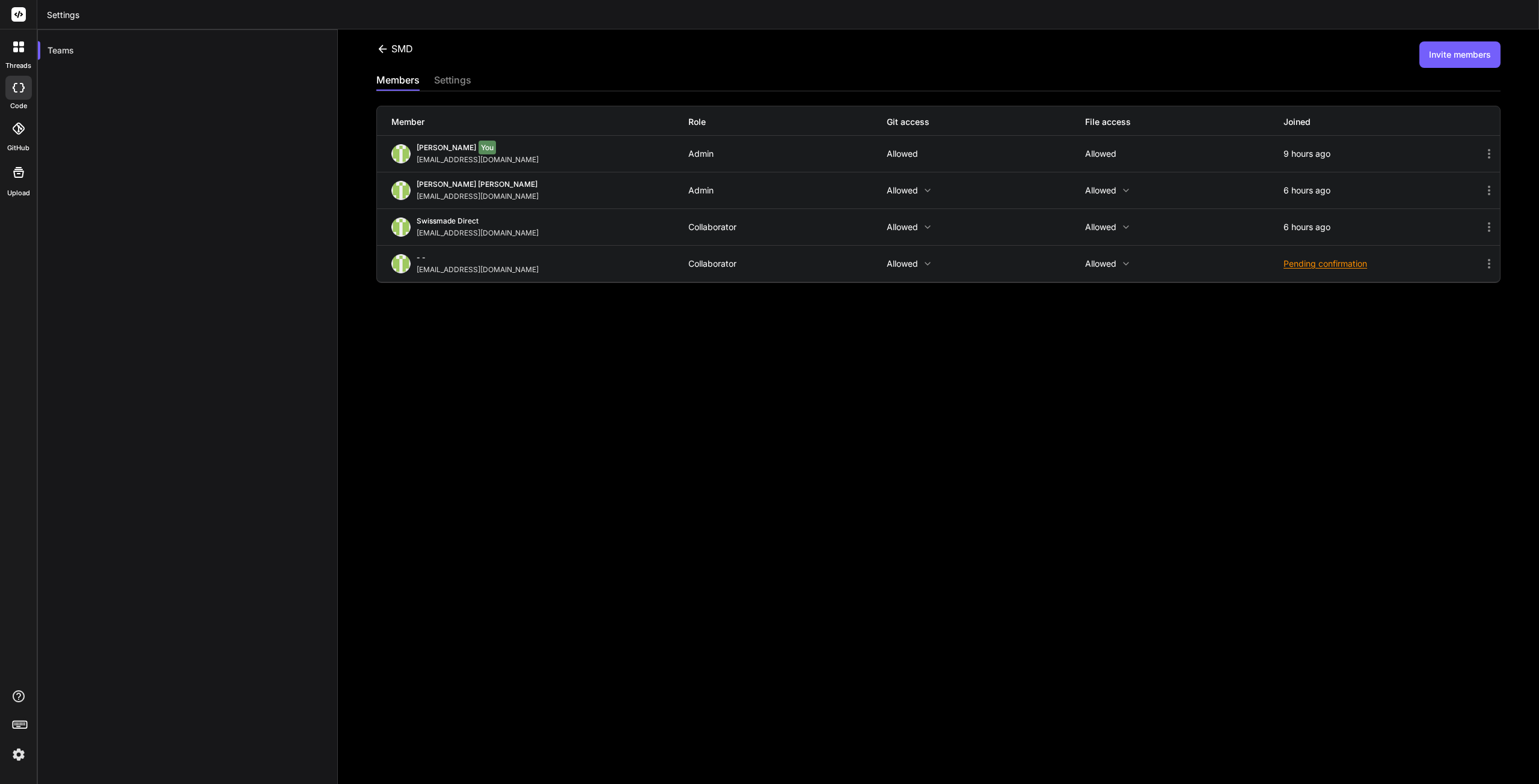
click at [1482, 194] on icon at bounding box center [1490, 191] width 15 height 15
click at [739, 272] on div at bounding box center [770, 392] width 1539 height 784
click at [913, 190] on p "Allowed" at bounding box center [986, 190] width 198 height 10
click at [998, 379] on div at bounding box center [770, 392] width 1539 height 784
click at [1485, 191] on icon at bounding box center [1490, 191] width 15 height 15
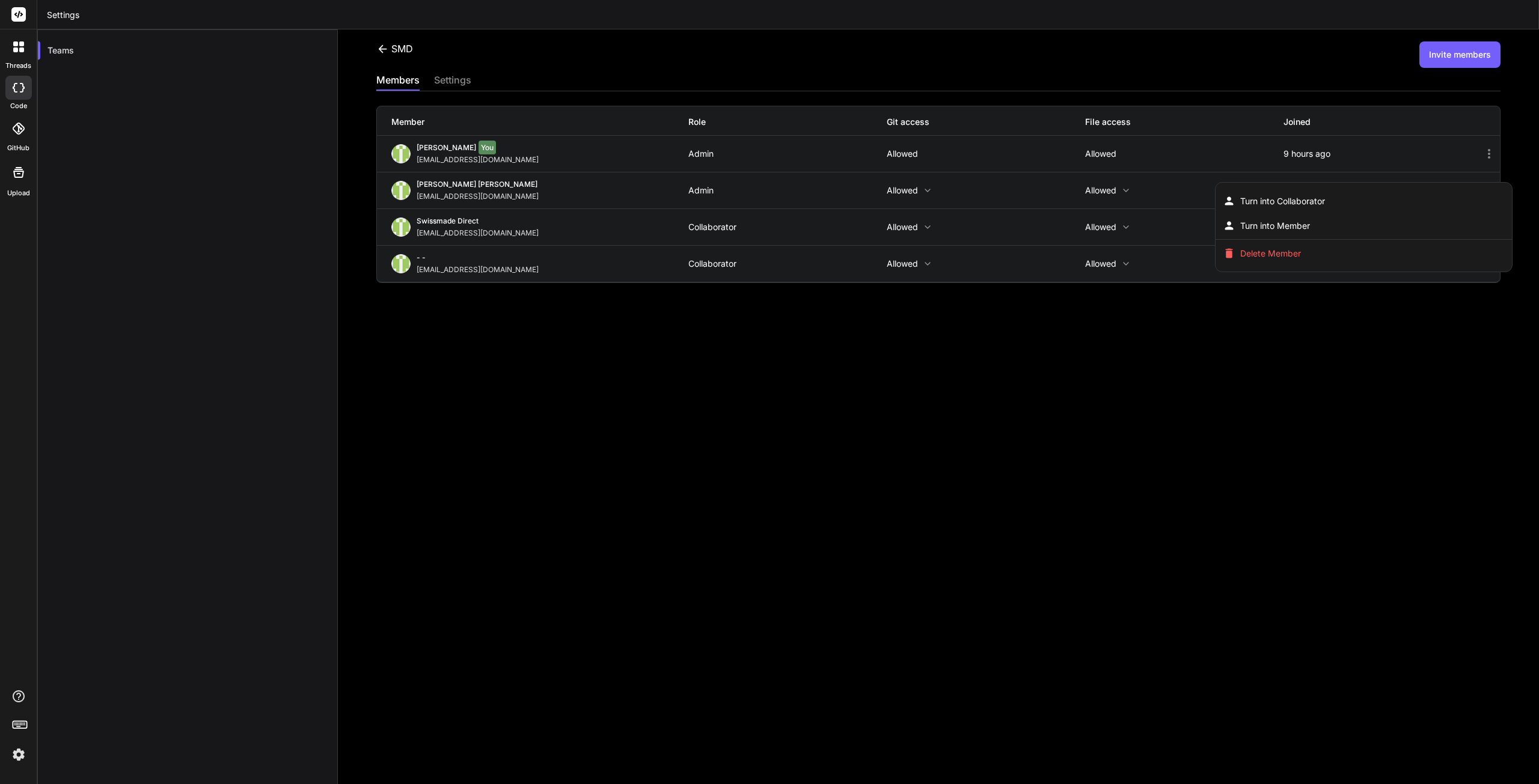
click at [963, 350] on div at bounding box center [770, 392] width 1539 height 784
click at [1482, 190] on icon at bounding box center [1490, 191] width 15 height 15
click at [1076, 318] on div at bounding box center [770, 392] width 1539 height 784
click at [460, 76] on div "settings" at bounding box center [452, 81] width 38 height 17
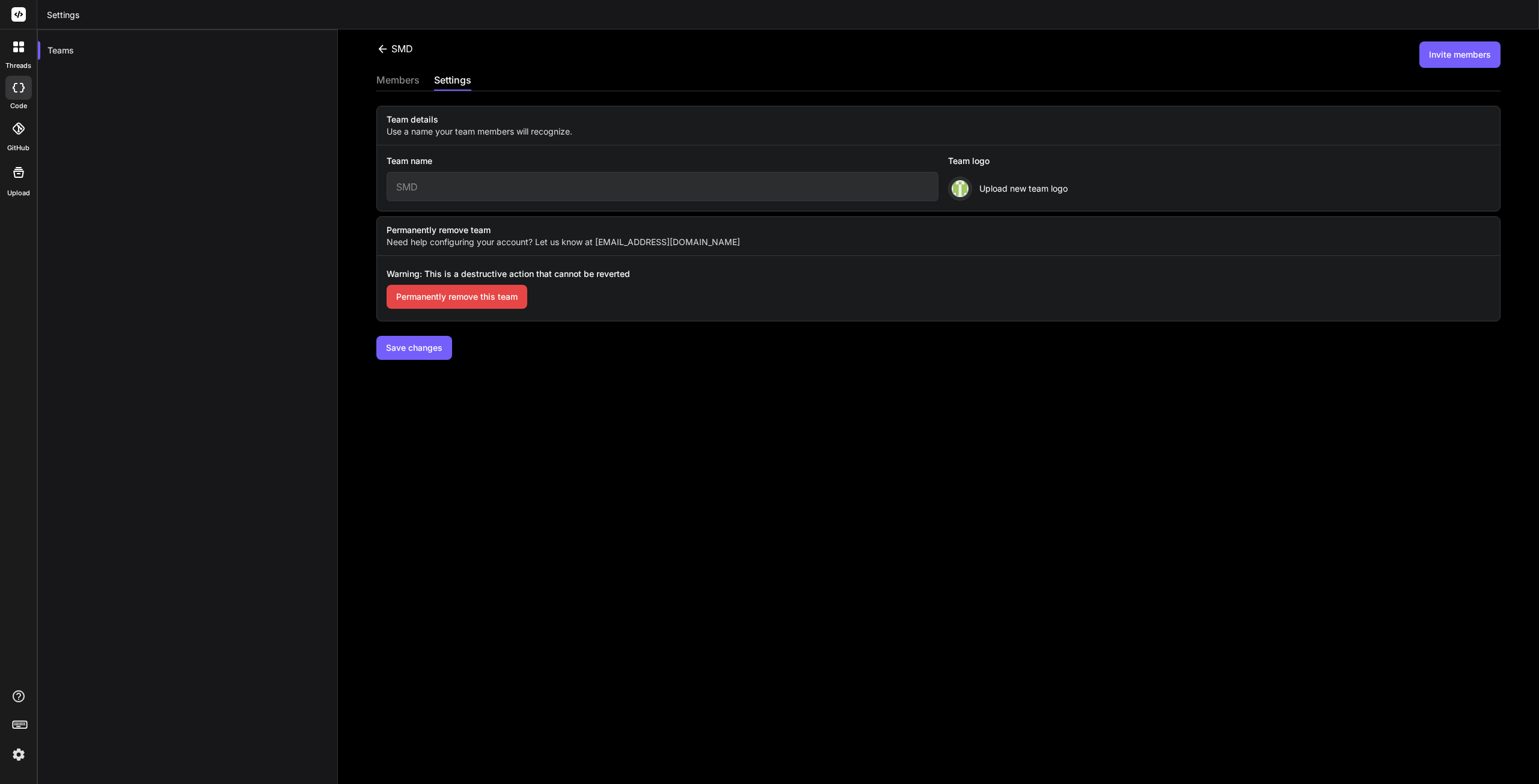
click at [434, 190] on input "SMD" at bounding box center [663, 187] width 552 height 30
click at [1034, 183] on span "Upload new team logo" at bounding box center [1023, 189] width 89 height 12
click at [409, 81] on div "members" at bounding box center [398, 81] width 44 height 17
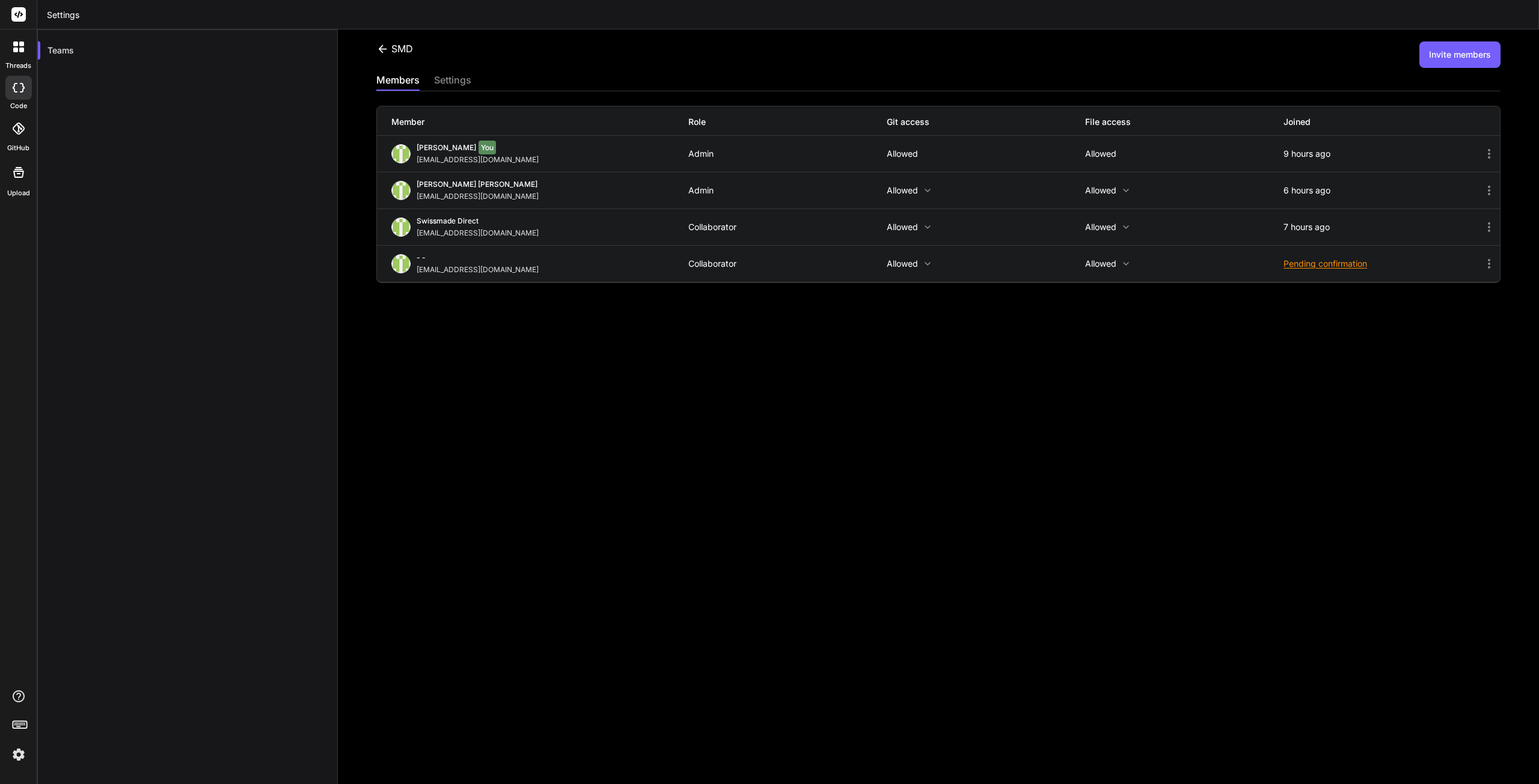
click at [851, 449] on div "SMD Invite members members settings Member Role Git access File access Joined Y…" at bounding box center [938, 406] width 1201 height 754
click at [454, 85] on div "settings" at bounding box center [452, 81] width 38 height 17
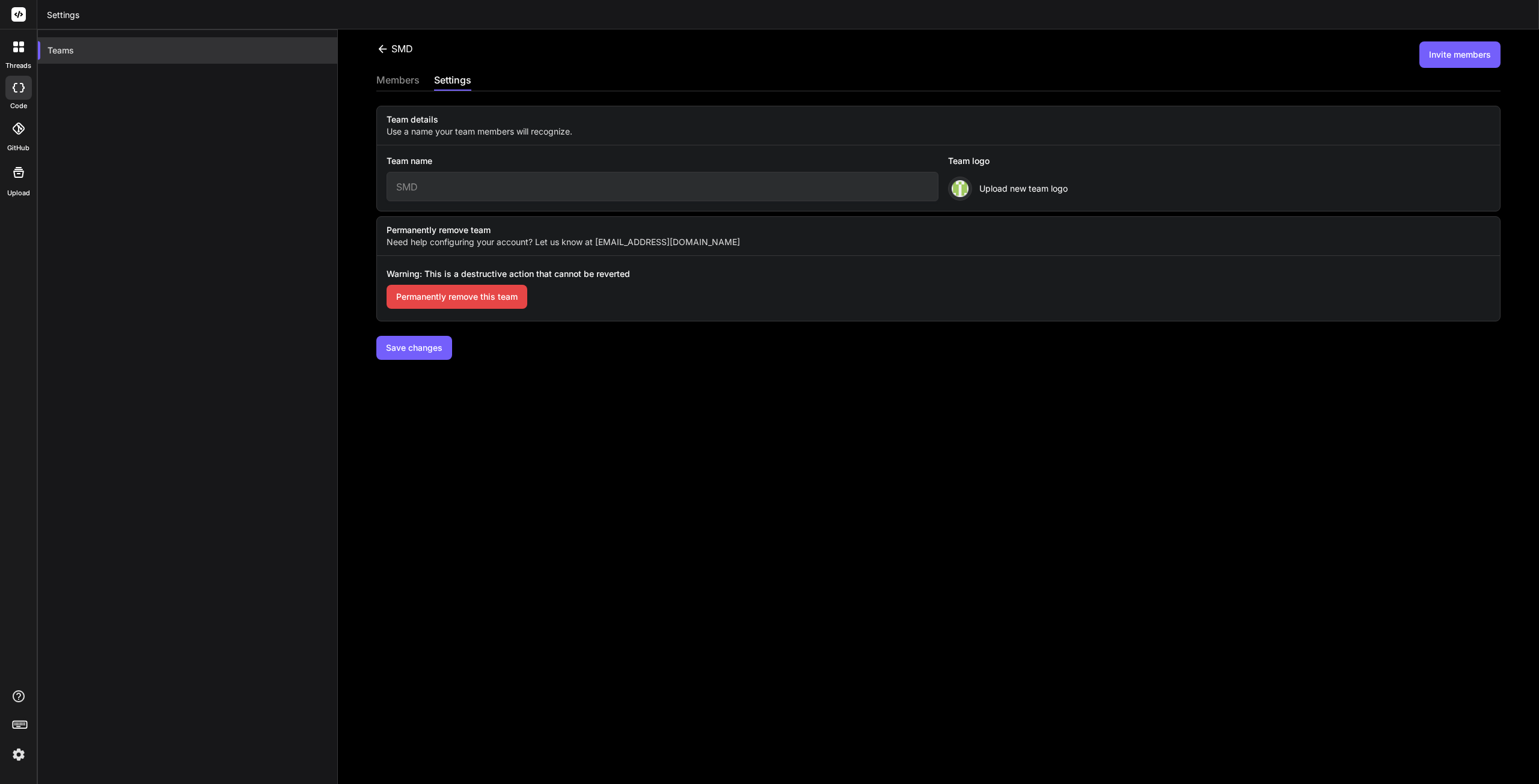
click at [108, 54] on div "Teams" at bounding box center [187, 51] width 300 height 27
click at [89, 58] on div "Teams" at bounding box center [187, 51] width 300 height 27
click at [384, 83] on div "members" at bounding box center [398, 81] width 44 height 17
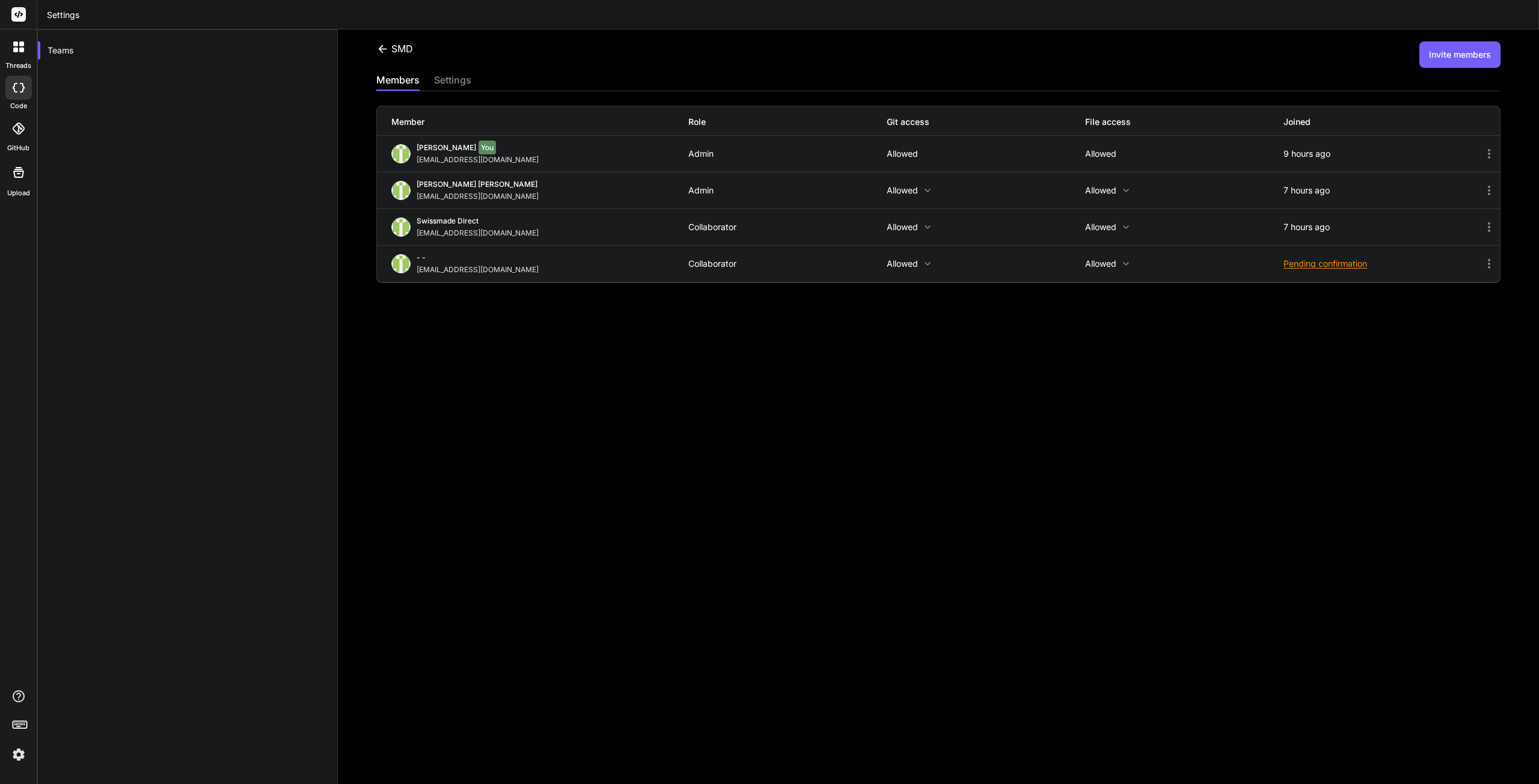
click at [1124, 190] on icon at bounding box center [1126, 190] width 5 height 3
click at [1154, 417] on div at bounding box center [770, 392] width 1539 height 784
click at [1440, 352] on div "SMD Invite members members settings Member Role Git access File access Joined Y…" at bounding box center [938, 406] width 1201 height 754
click at [1482, 153] on icon at bounding box center [1490, 154] width 15 height 15
click at [1482, 156] on icon at bounding box center [1490, 154] width 15 height 15
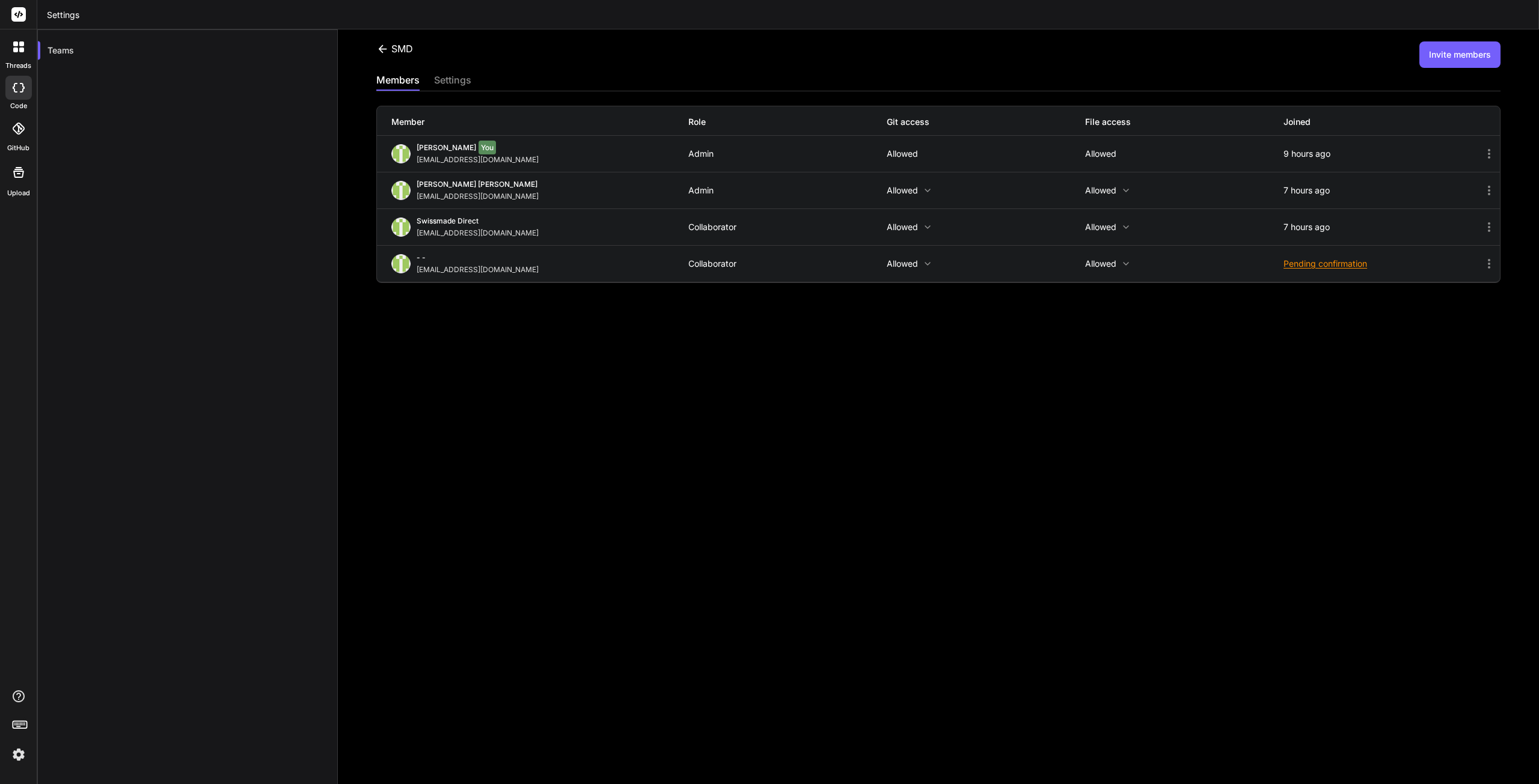
click at [1316, 431] on div "SMD Invite members members settings Member Role Git access File access Joined Y…" at bounding box center [938, 406] width 1201 height 754
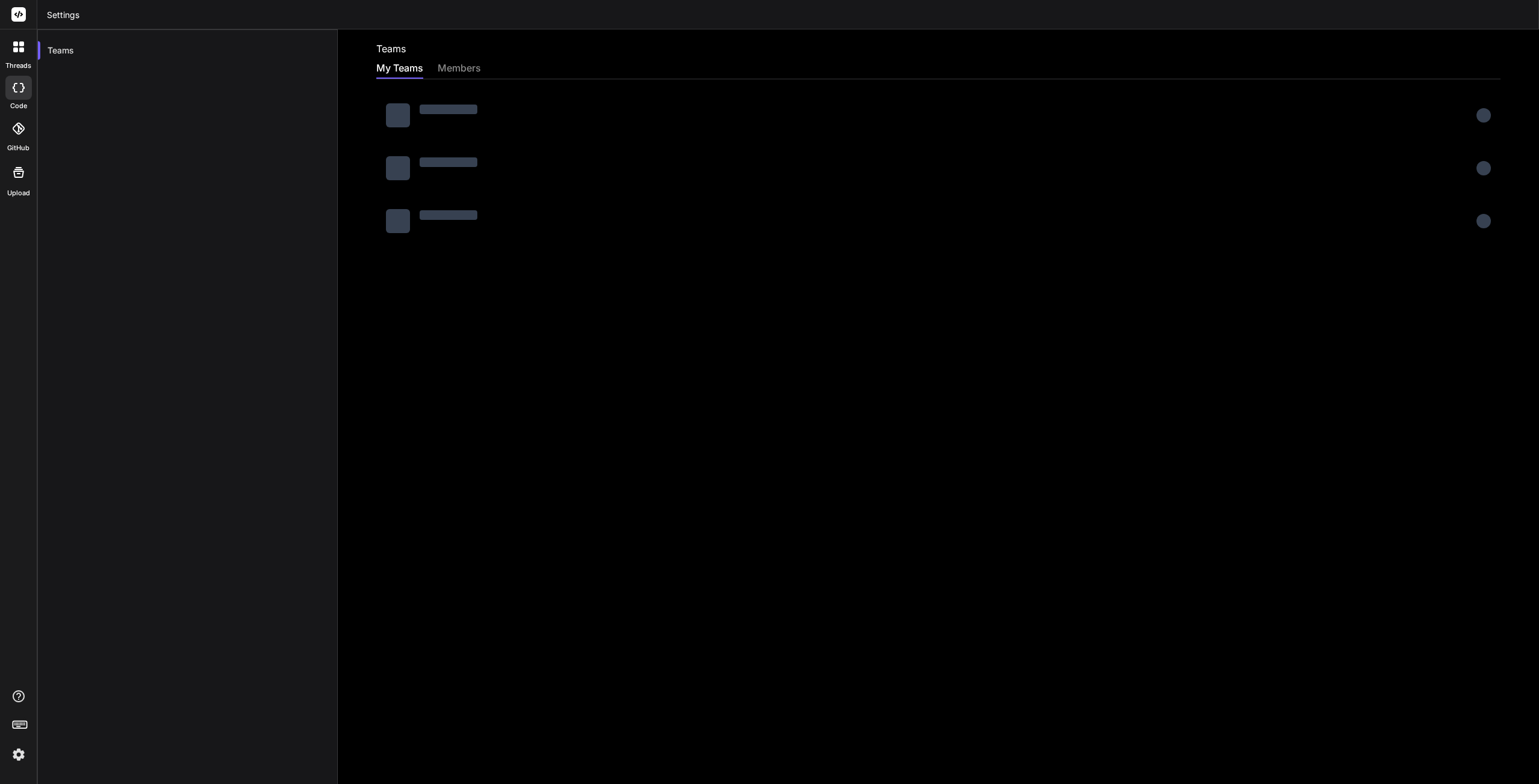
click at [9, 46] on div at bounding box center [18, 46] width 25 height 25
